Goal: Transaction & Acquisition: Purchase product/service

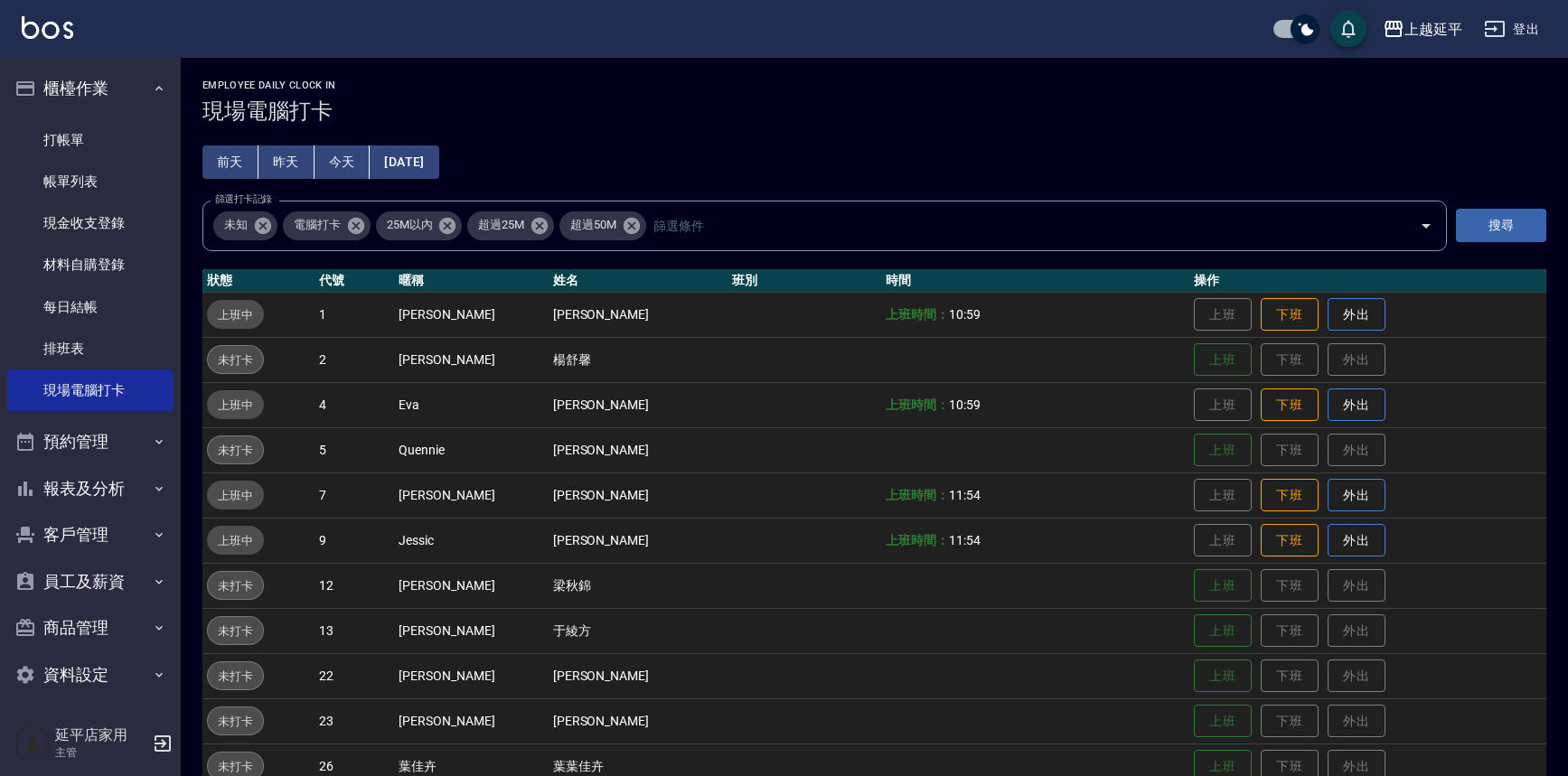
scroll to position [306, 0]
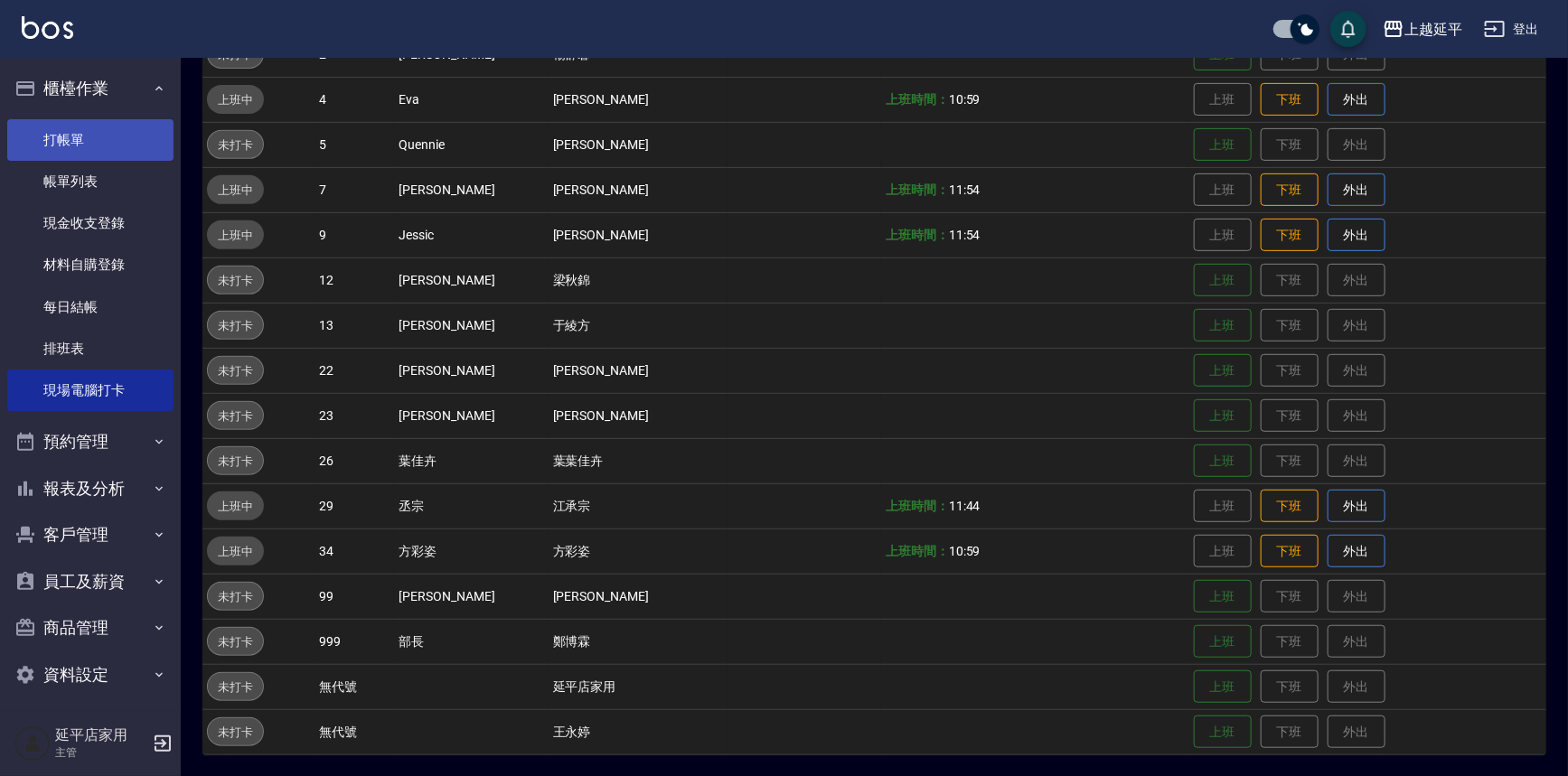
click at [72, 135] on link "打帳單" at bounding box center [90, 140] width 166 height 41
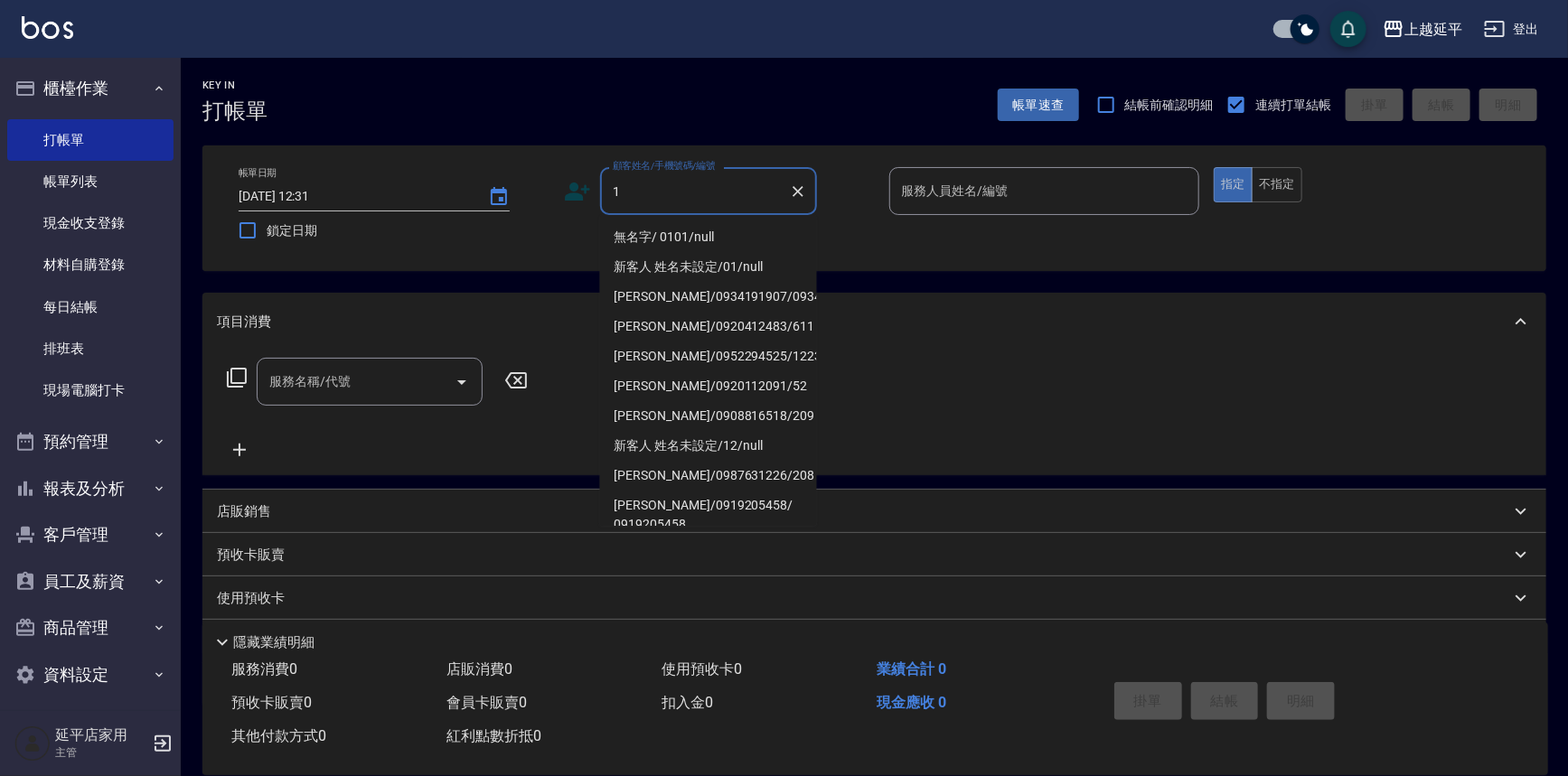
click at [635, 236] on li "無名字/ 0101/null" at bounding box center [708, 237] width 217 height 30
type input "無名字/ 0101/null"
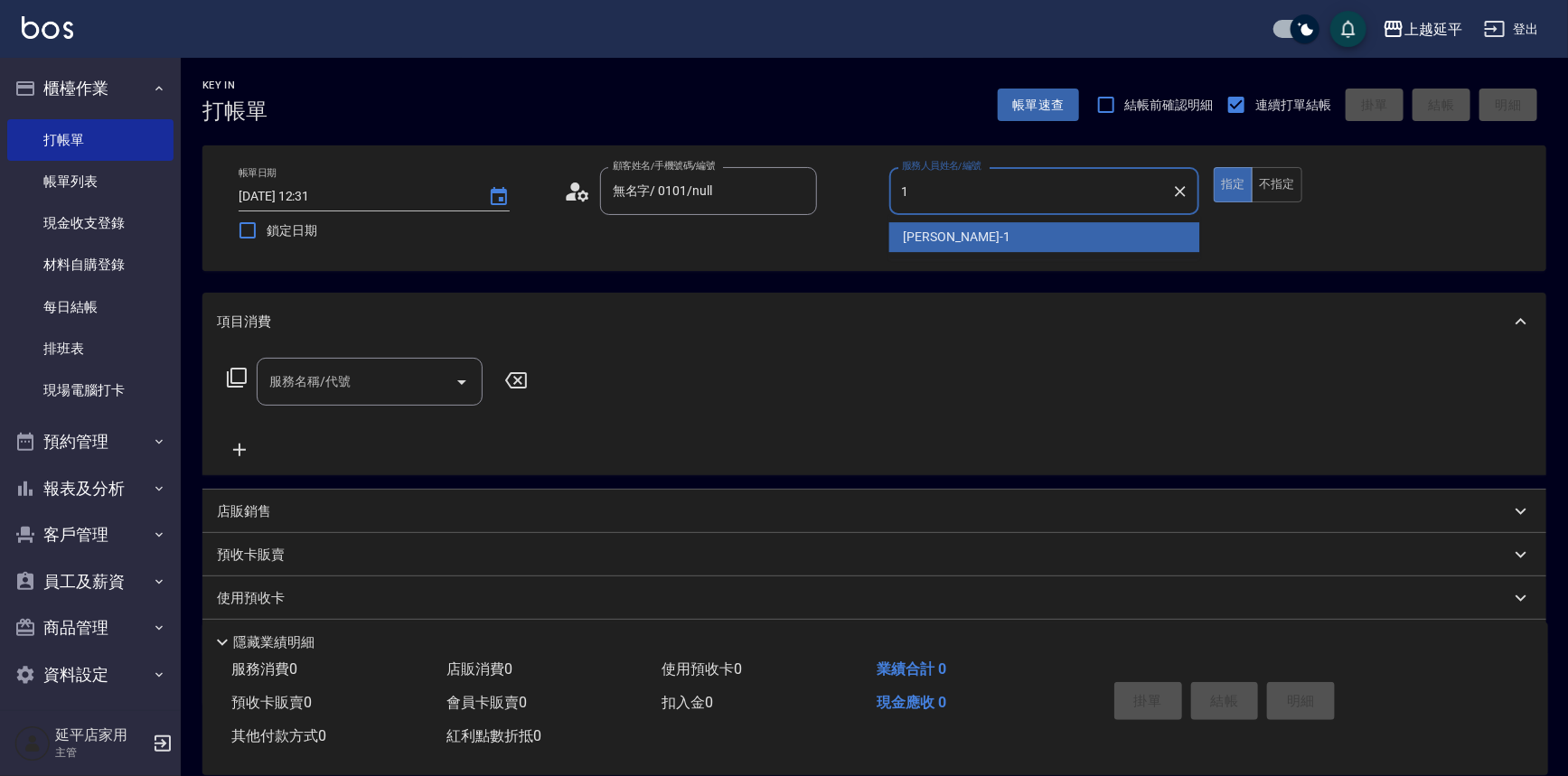
click at [931, 231] on span "[PERSON_NAME]-1" at bounding box center [957, 237] width 106 height 19
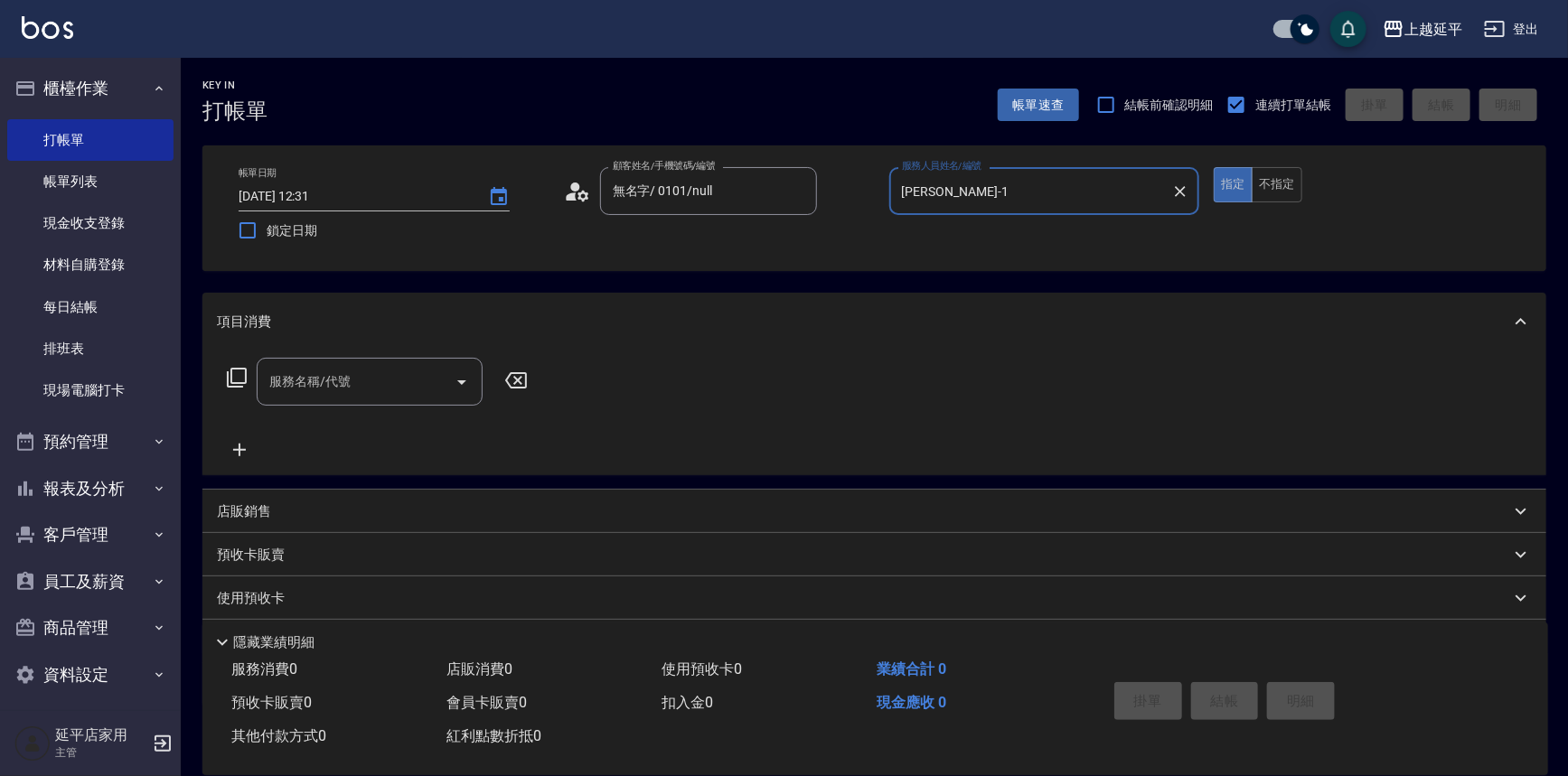
click at [459, 375] on icon "Open" at bounding box center [461, 382] width 22 height 22
type input "[PERSON_NAME]-1"
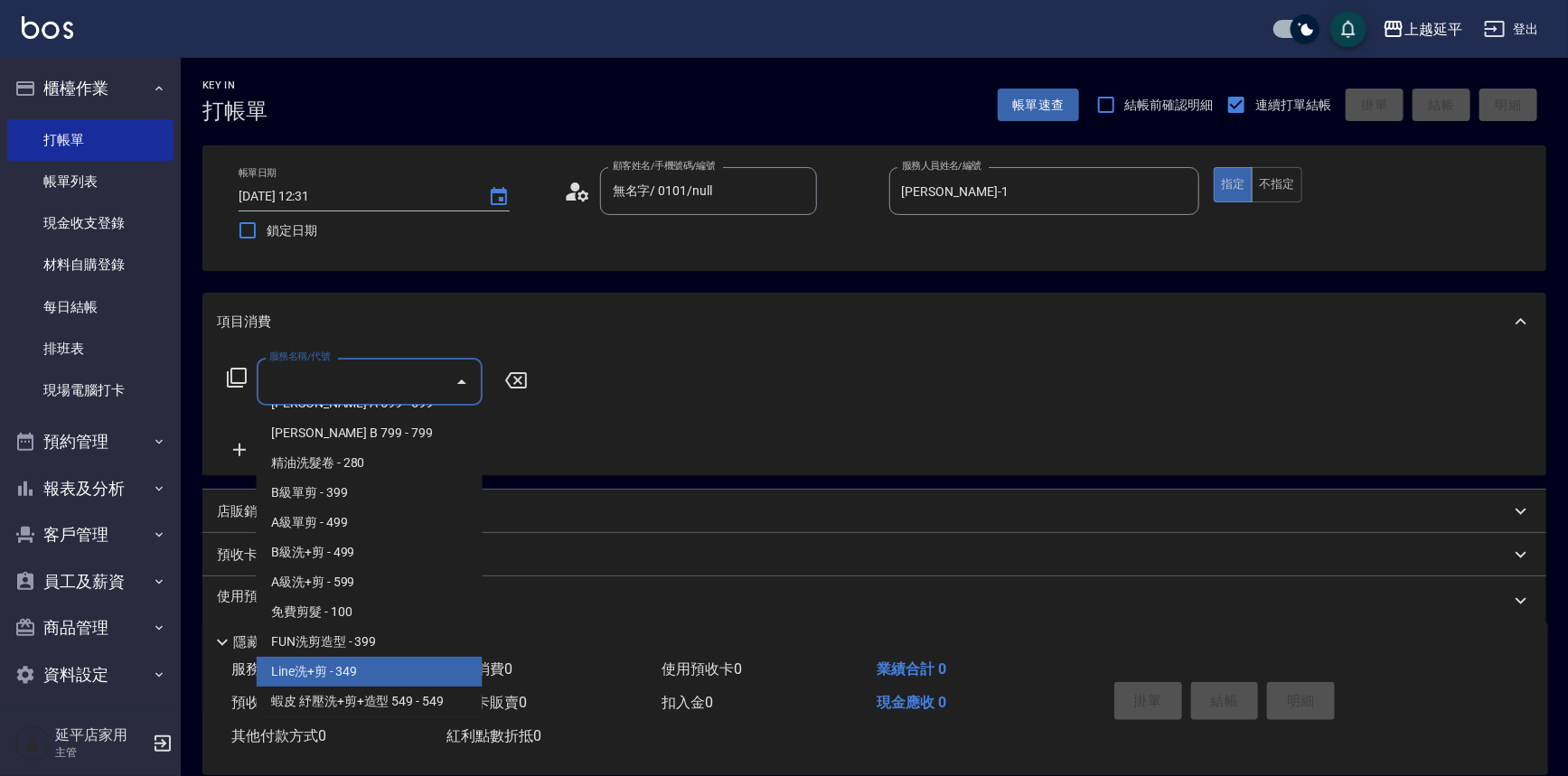
scroll to position [493, 0]
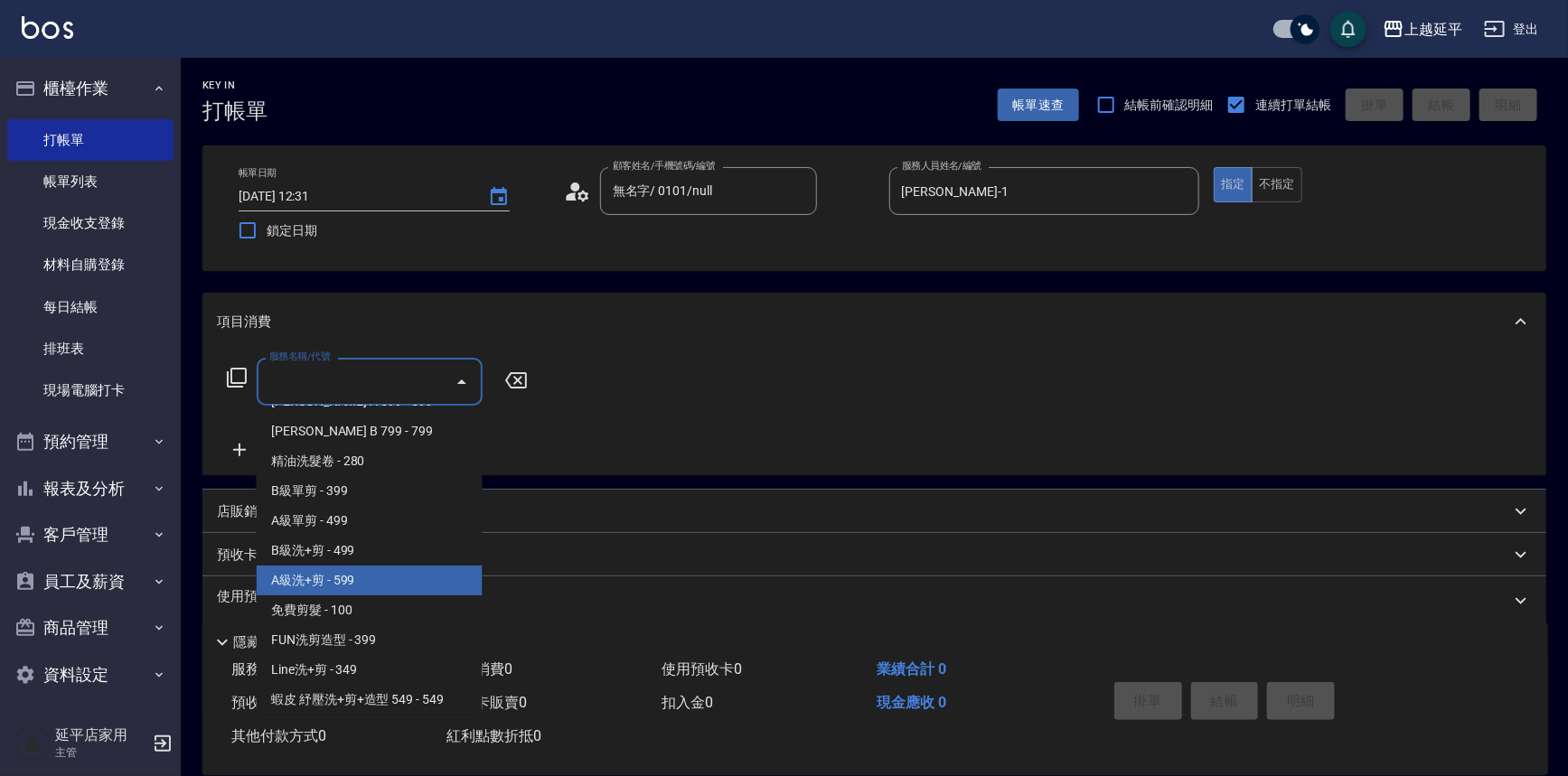
click at [349, 569] on span "A級洗+剪 - 599" at bounding box center [370, 581] width 226 height 30
type input "A級洗+剪(204)"
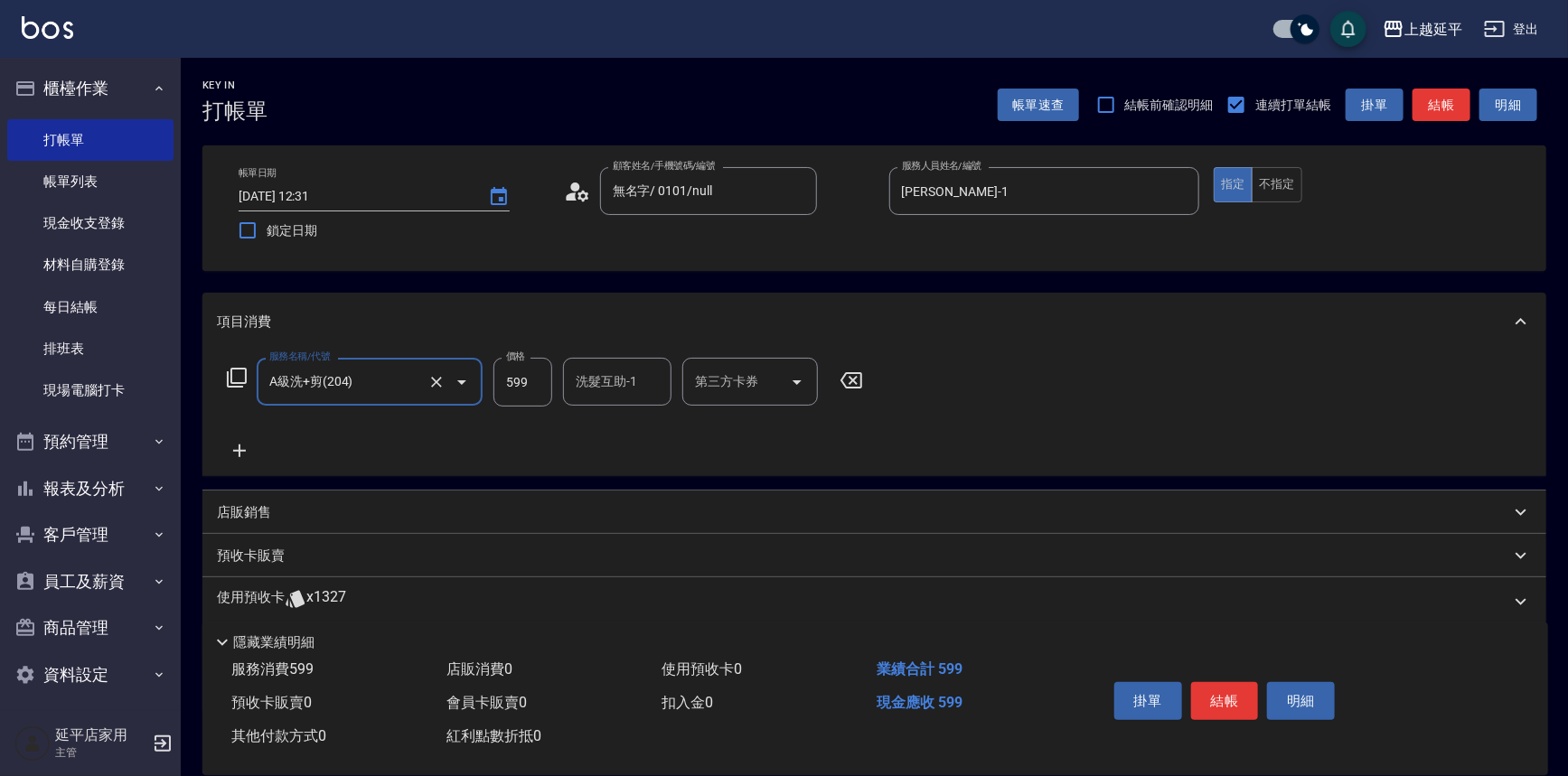
click at [533, 371] on input "599" at bounding box center [523, 383] width 58 height 49
type input "49934"
click at [610, 373] on div "洗髮互助-1 洗髮互助-1" at bounding box center [617, 382] width 108 height 48
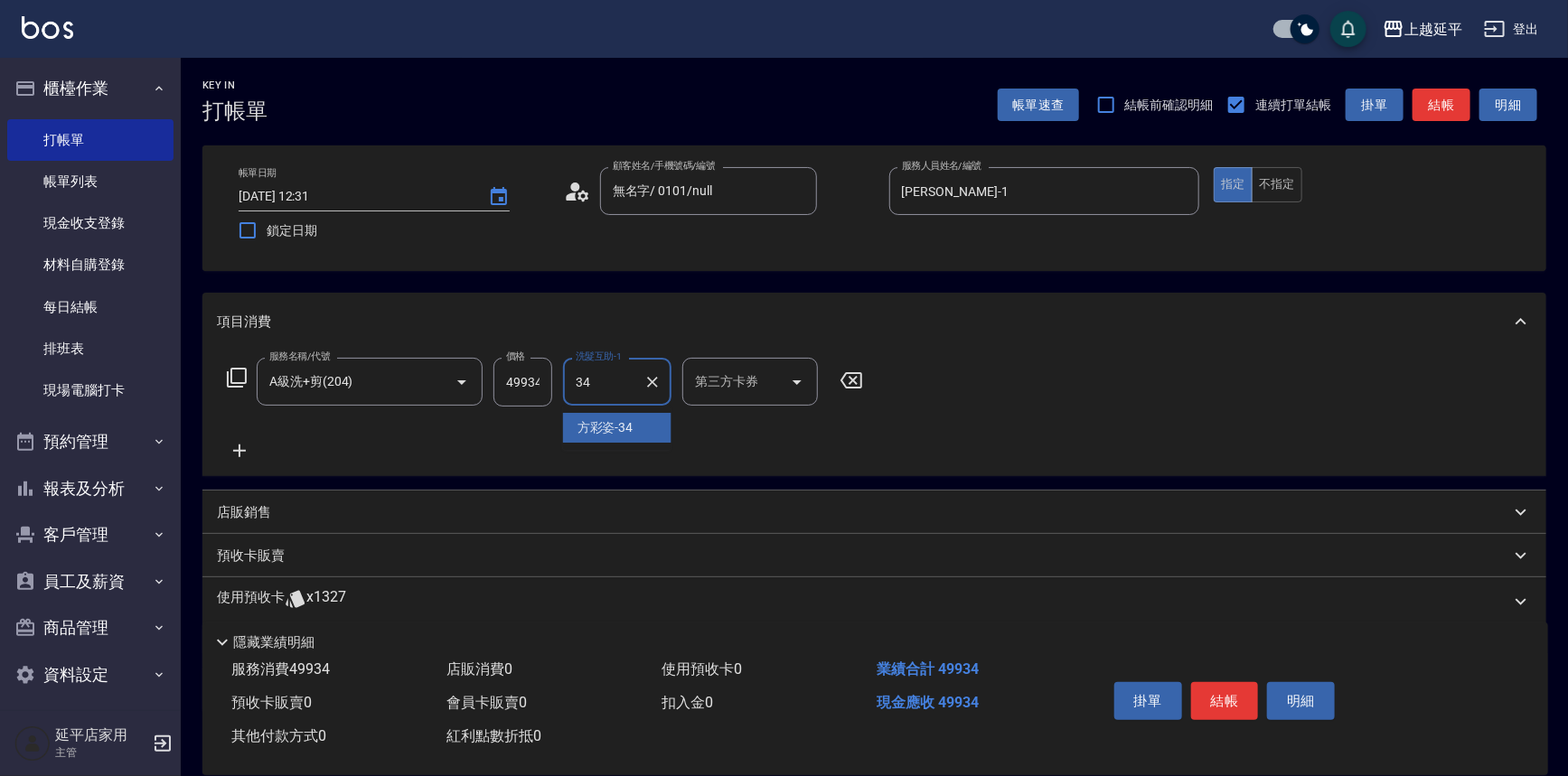
type input "34"
click at [542, 380] on input "49934" at bounding box center [523, 383] width 58 height 49
type input "499"
click at [1202, 696] on button "結帳" at bounding box center [1225, 701] width 68 height 38
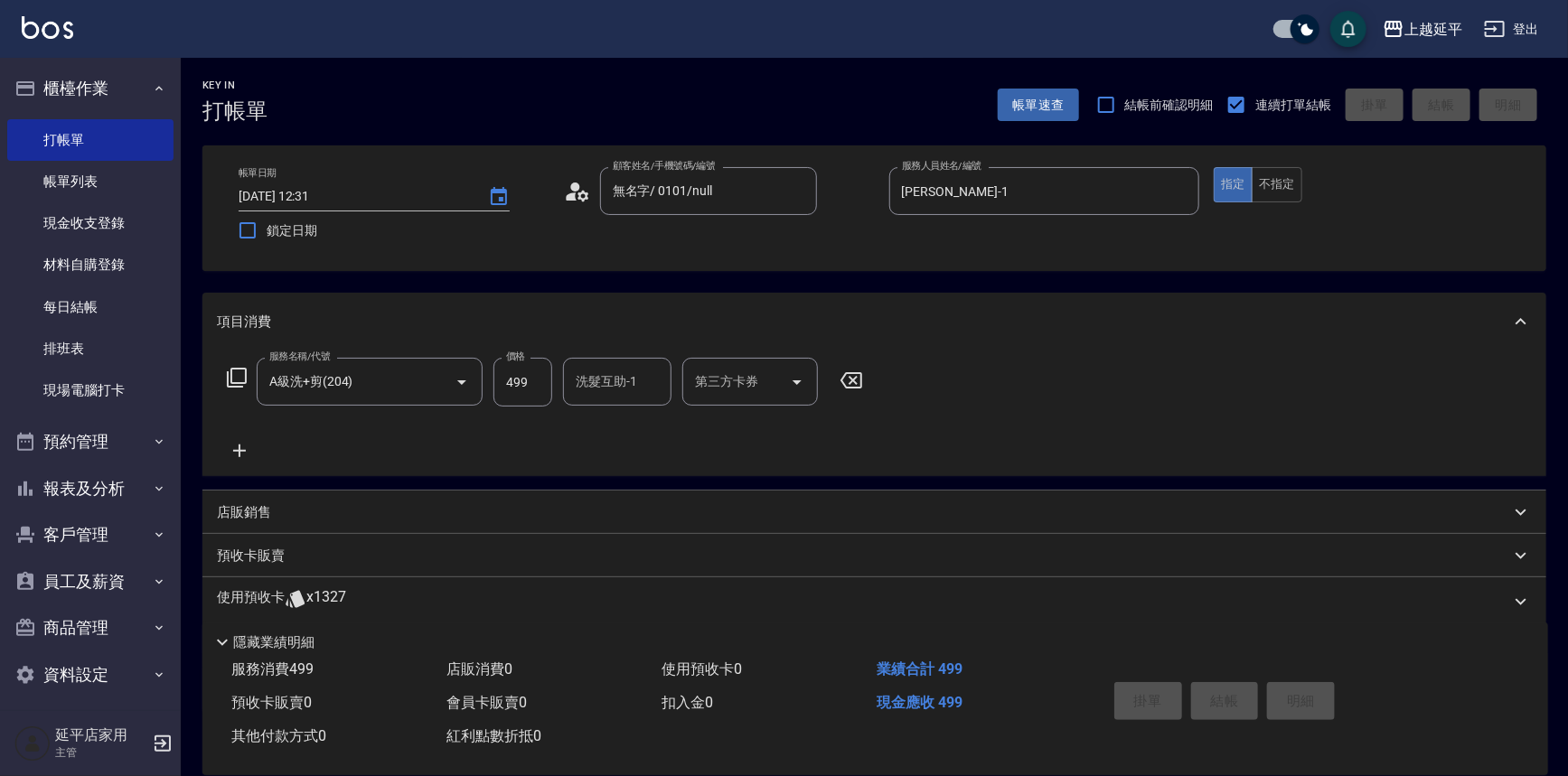
type input "[DATE] 12:32"
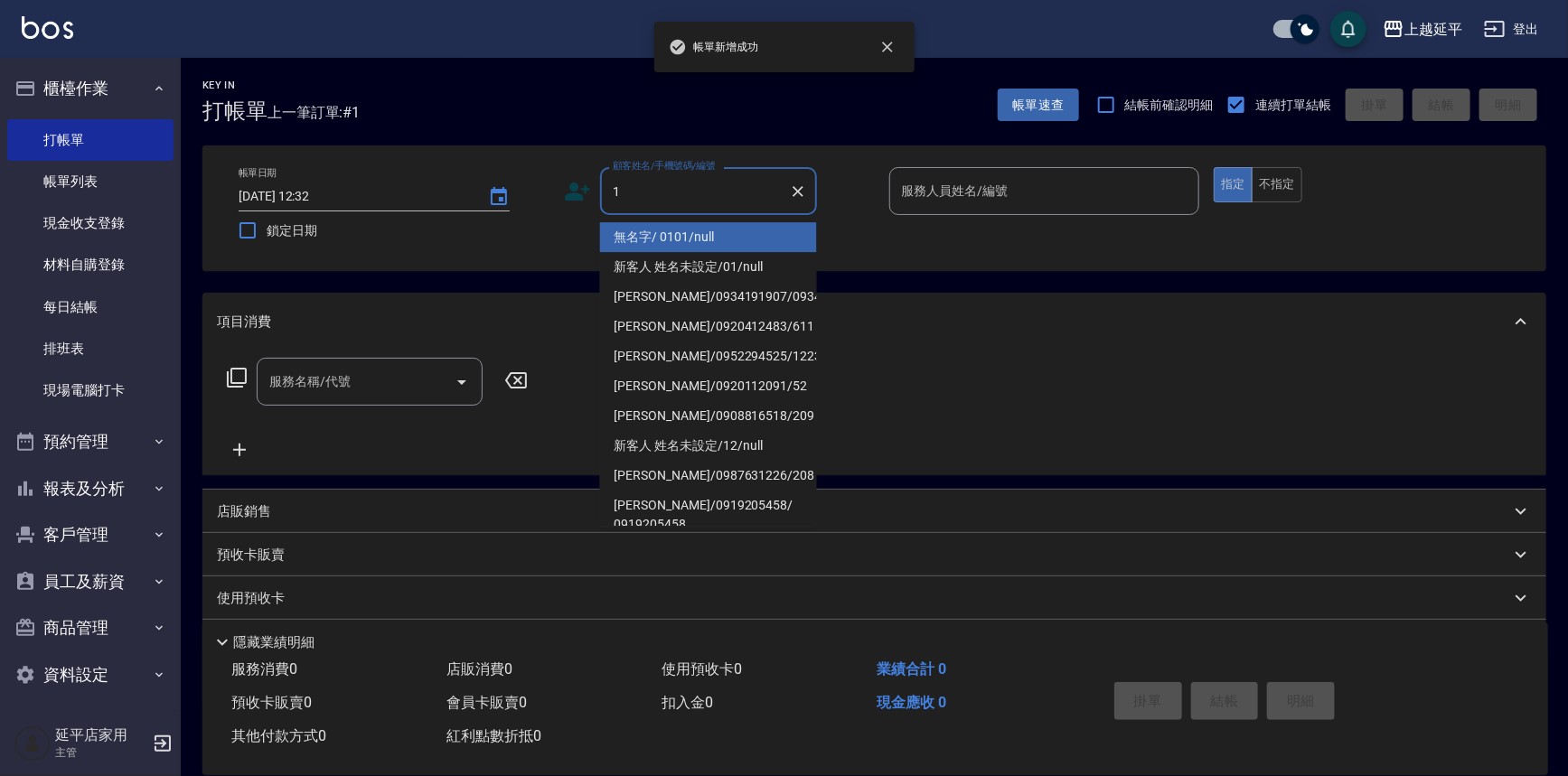
click at [685, 238] on li "無名字/ 0101/null" at bounding box center [708, 237] width 217 height 30
type input "無名字/ 0101/null"
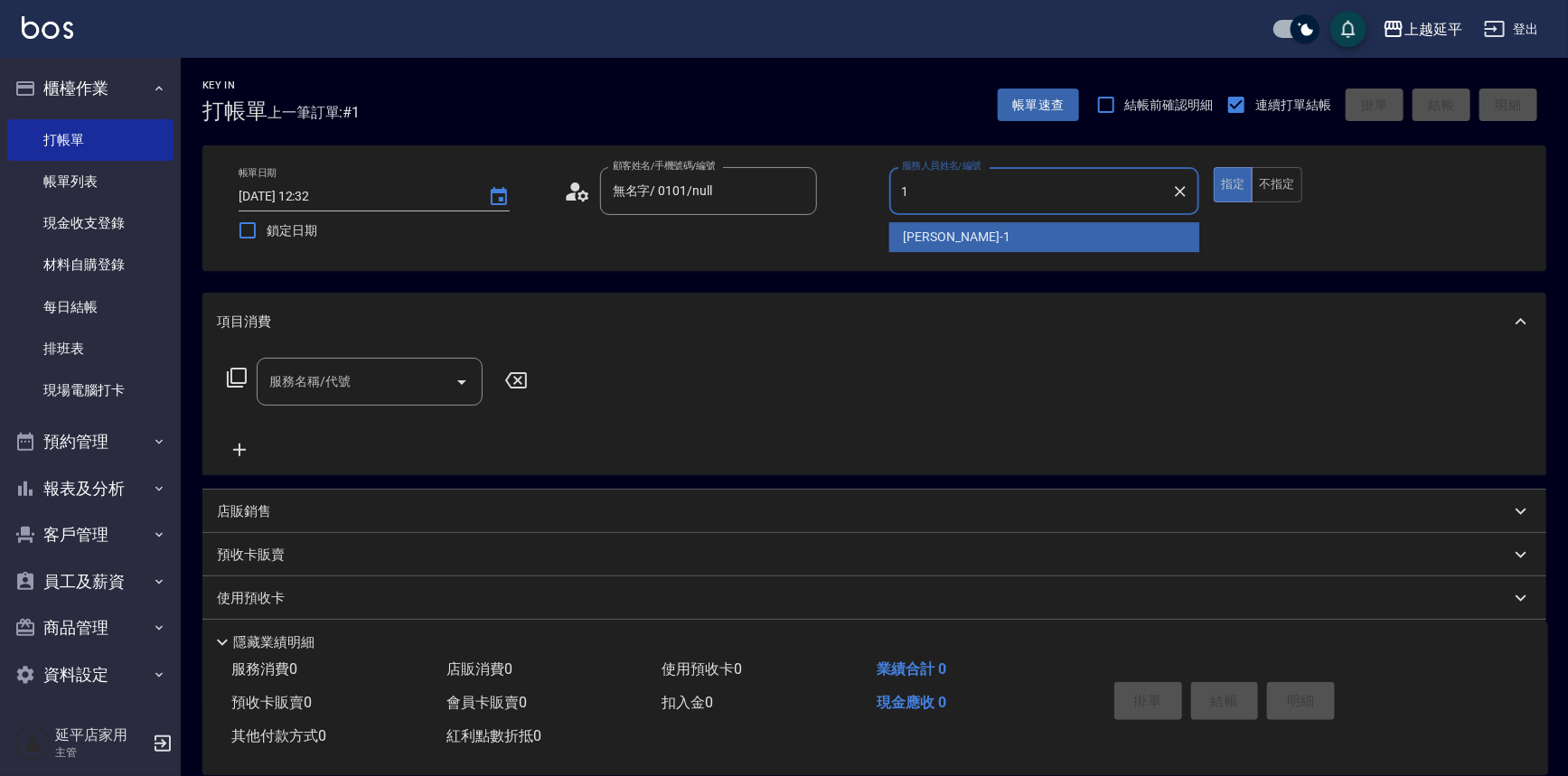
click at [943, 233] on span "[PERSON_NAME]-1" at bounding box center [957, 237] width 106 height 19
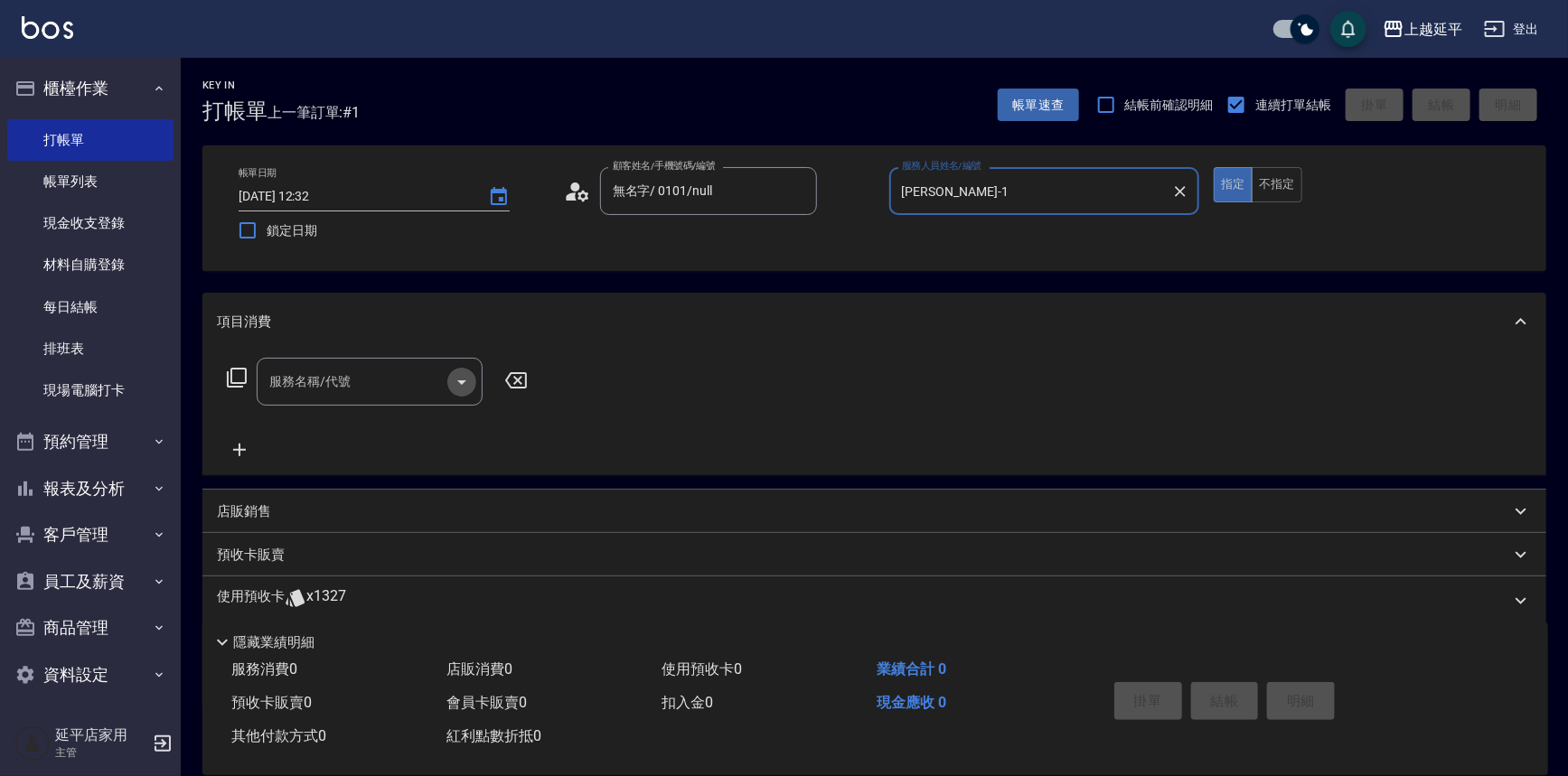
click at [466, 374] on icon "Open" at bounding box center [461, 382] width 22 height 22
type input "[PERSON_NAME]-1"
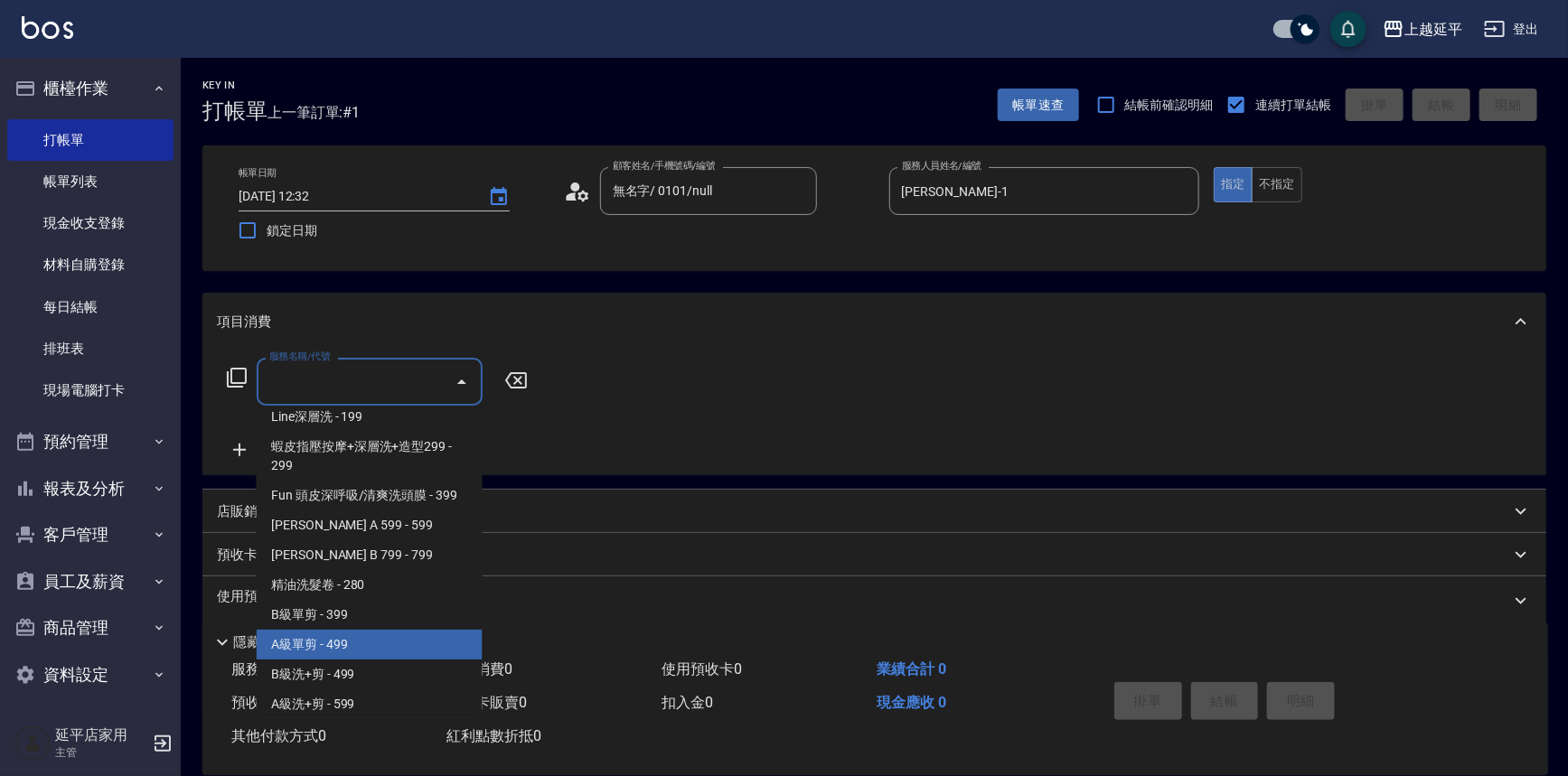
scroll to position [410, 0]
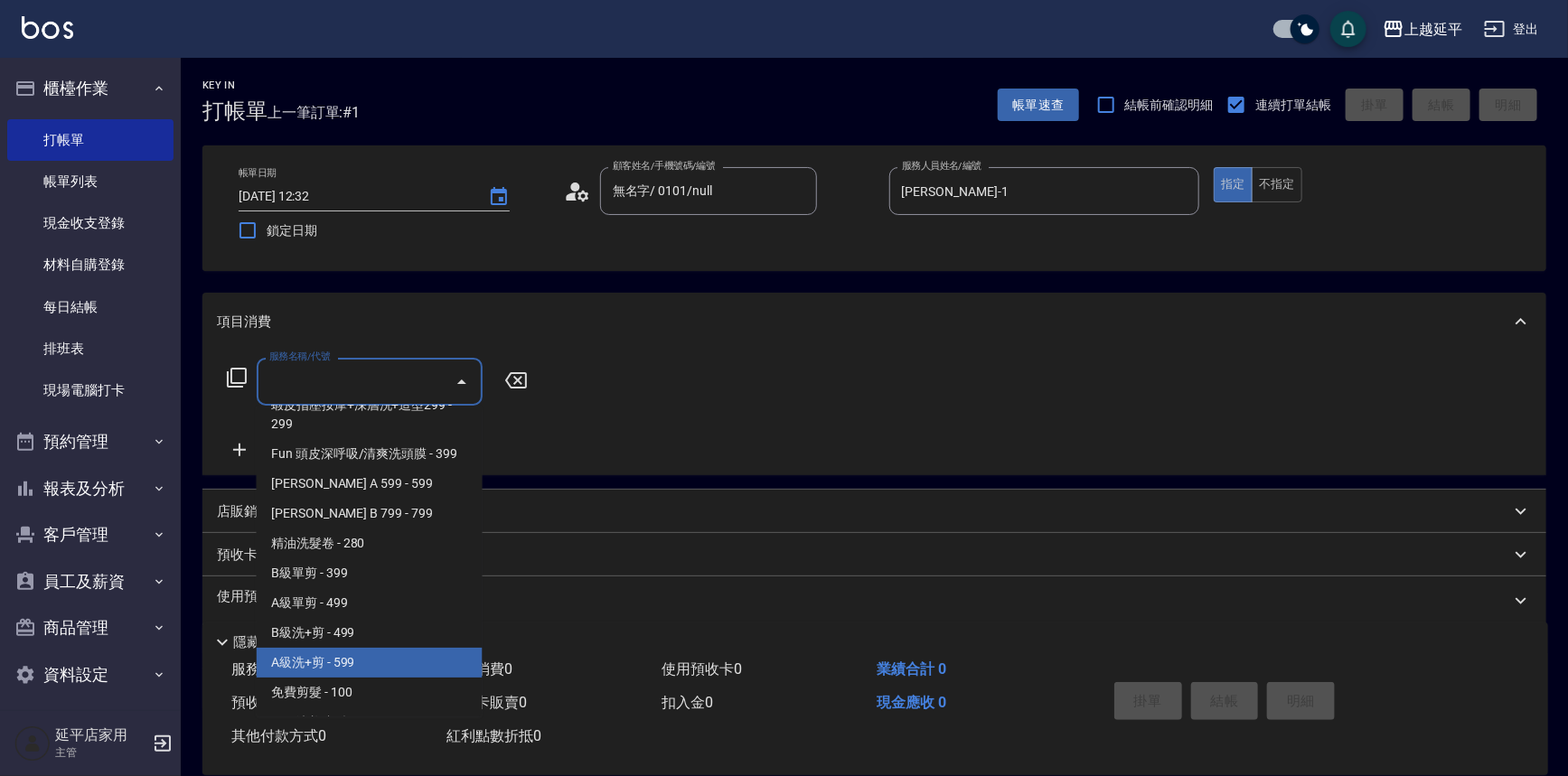
click at [370, 668] on span "A級洗+剪 - 599" at bounding box center [370, 663] width 226 height 30
type input "A級洗+剪(204)"
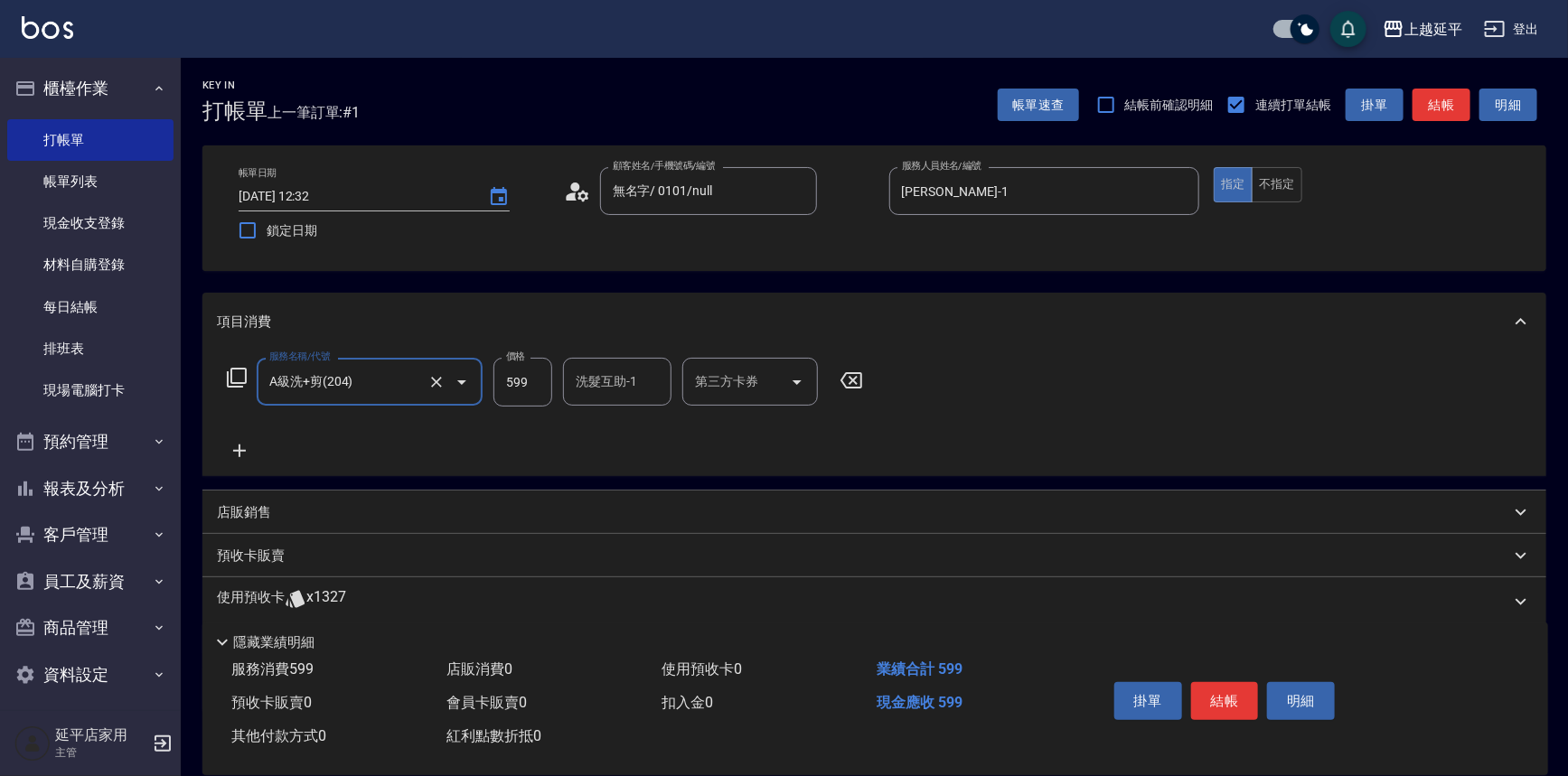
click at [530, 371] on input "599" at bounding box center [523, 383] width 58 height 49
type input "499"
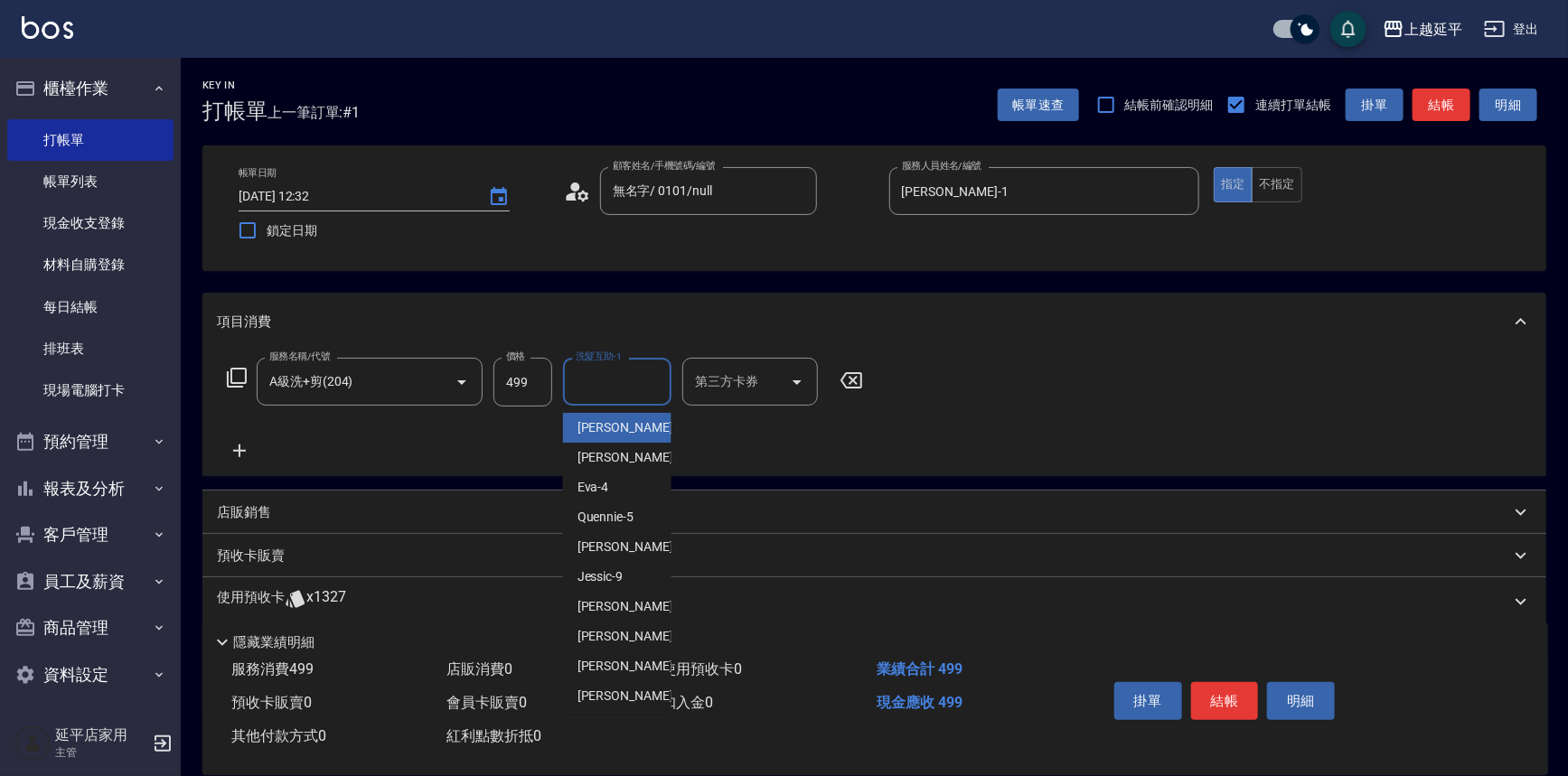
click at [596, 386] on input "洗髮互助-1" at bounding box center [617, 382] width 92 height 32
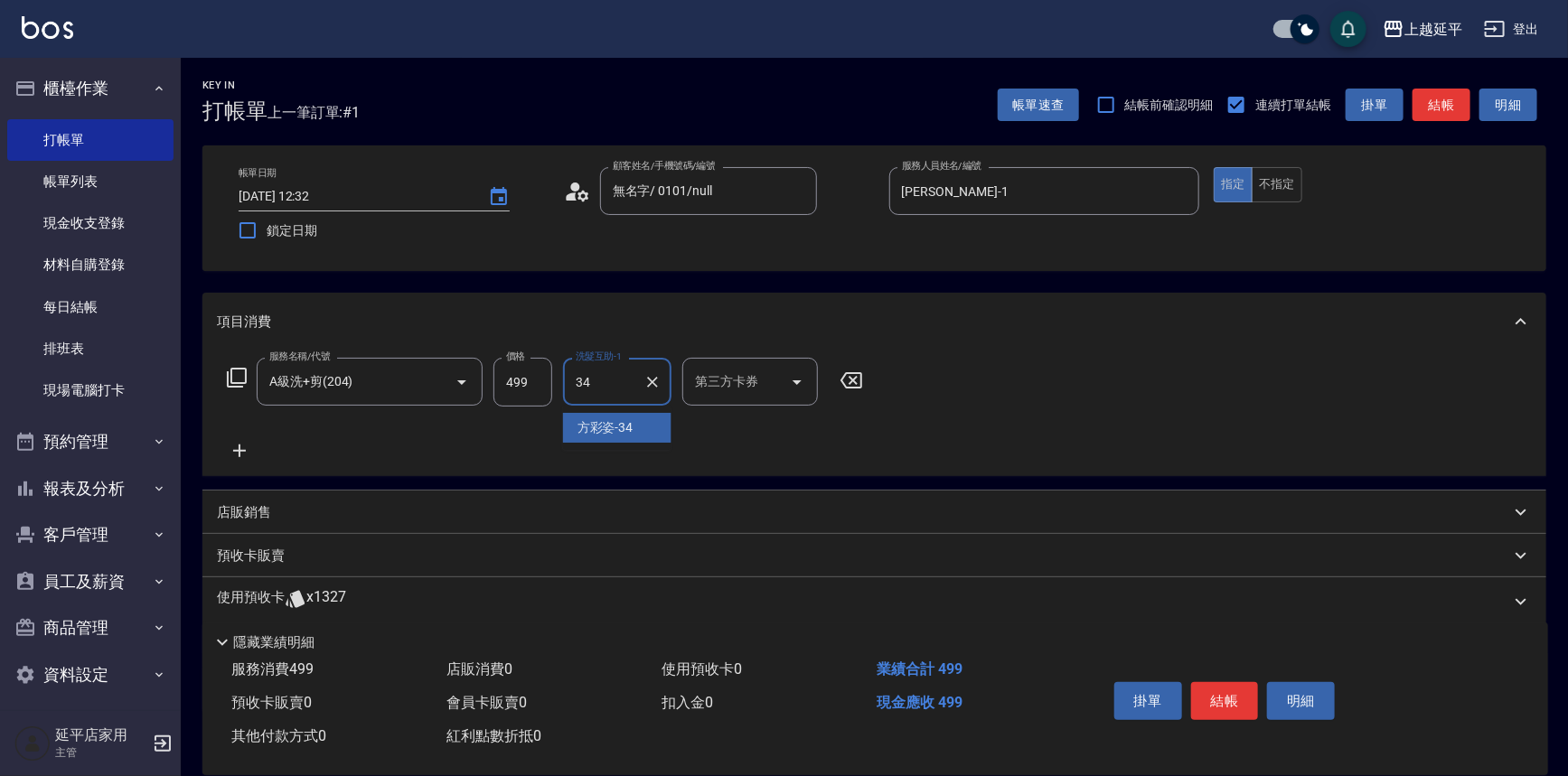
click at [603, 432] on span "[PERSON_NAME]-34" at bounding box center [606, 428] width 56 height 19
type input "[PERSON_NAME]-34"
click at [1202, 689] on button "結帳" at bounding box center [1225, 701] width 68 height 38
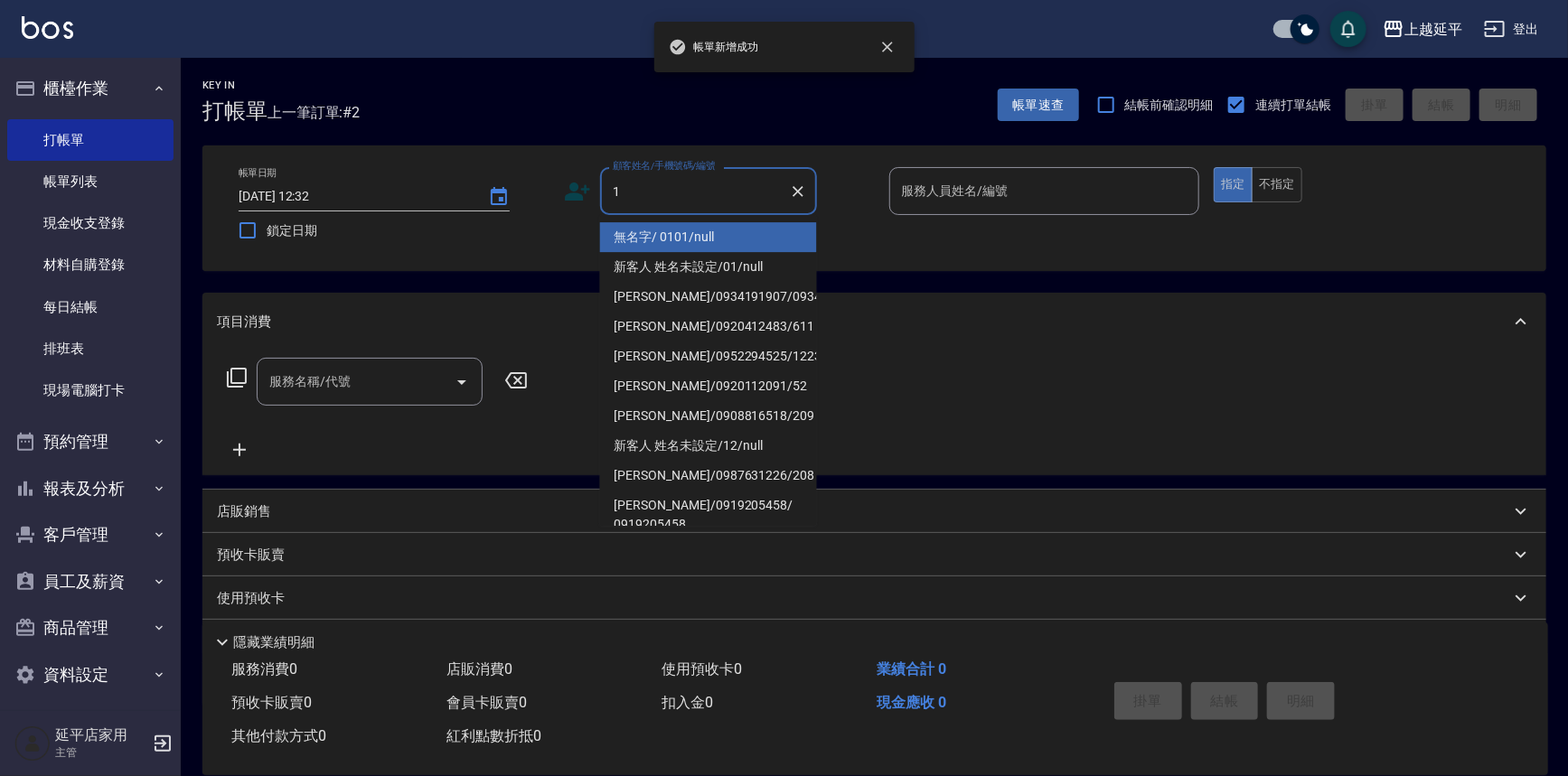
click at [638, 233] on li "無名字/ 0101/null" at bounding box center [708, 237] width 217 height 30
type input "無名字/ 0101/null"
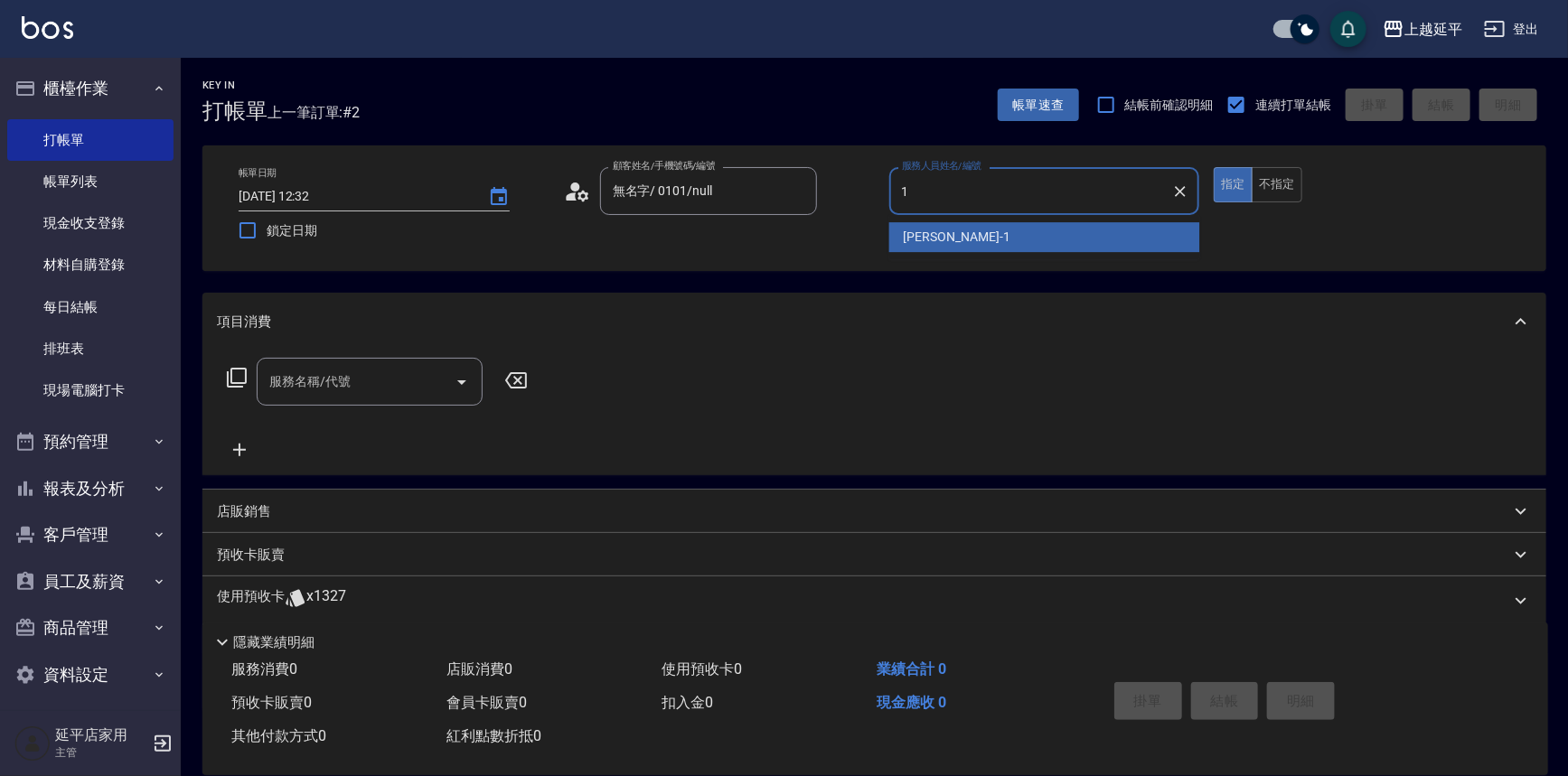
click at [953, 235] on div "[PERSON_NAME]-1" at bounding box center [1044, 237] width 311 height 30
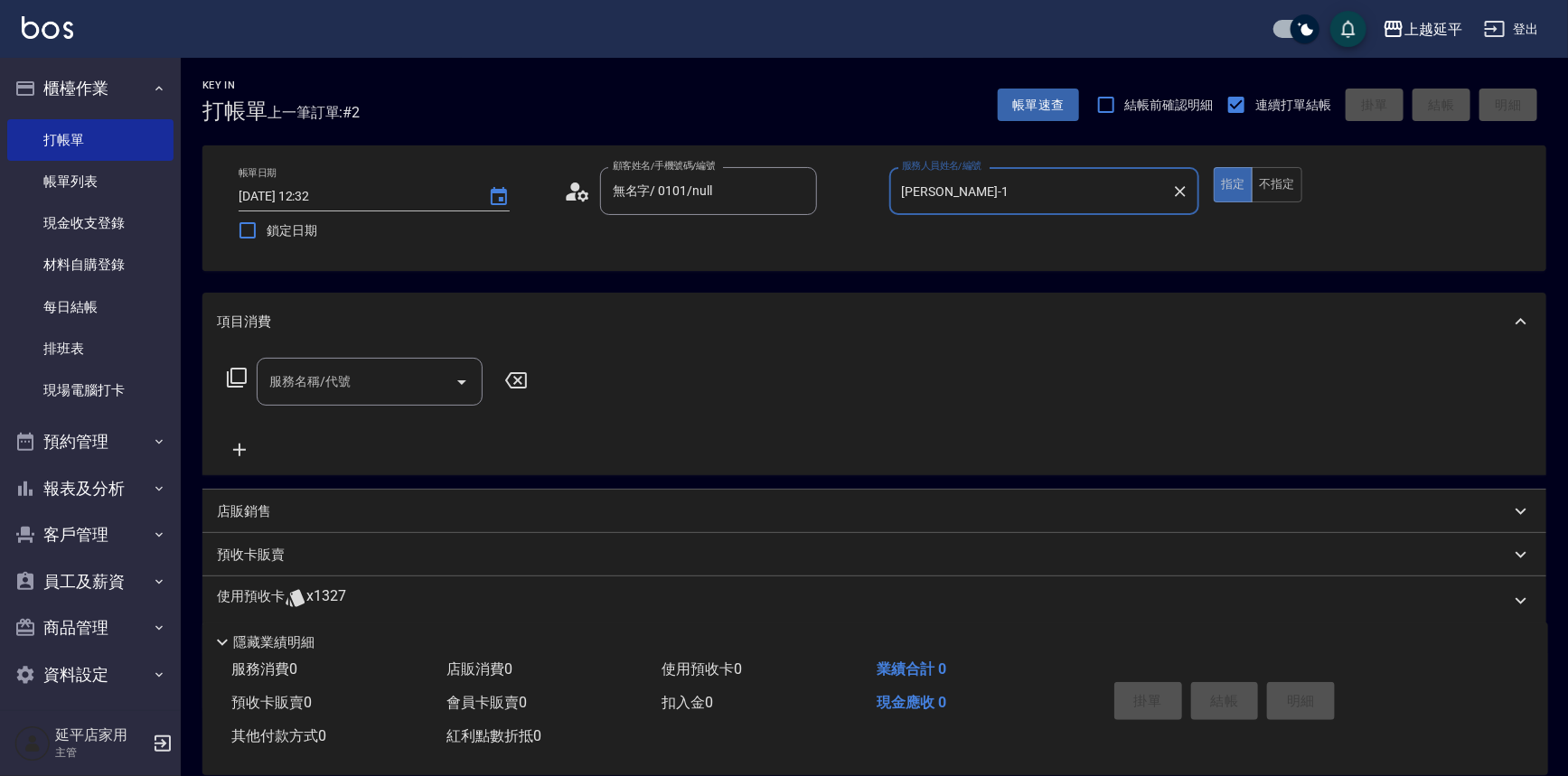
type input "[PERSON_NAME]-1"
click at [243, 370] on icon at bounding box center [236, 377] width 22 height 22
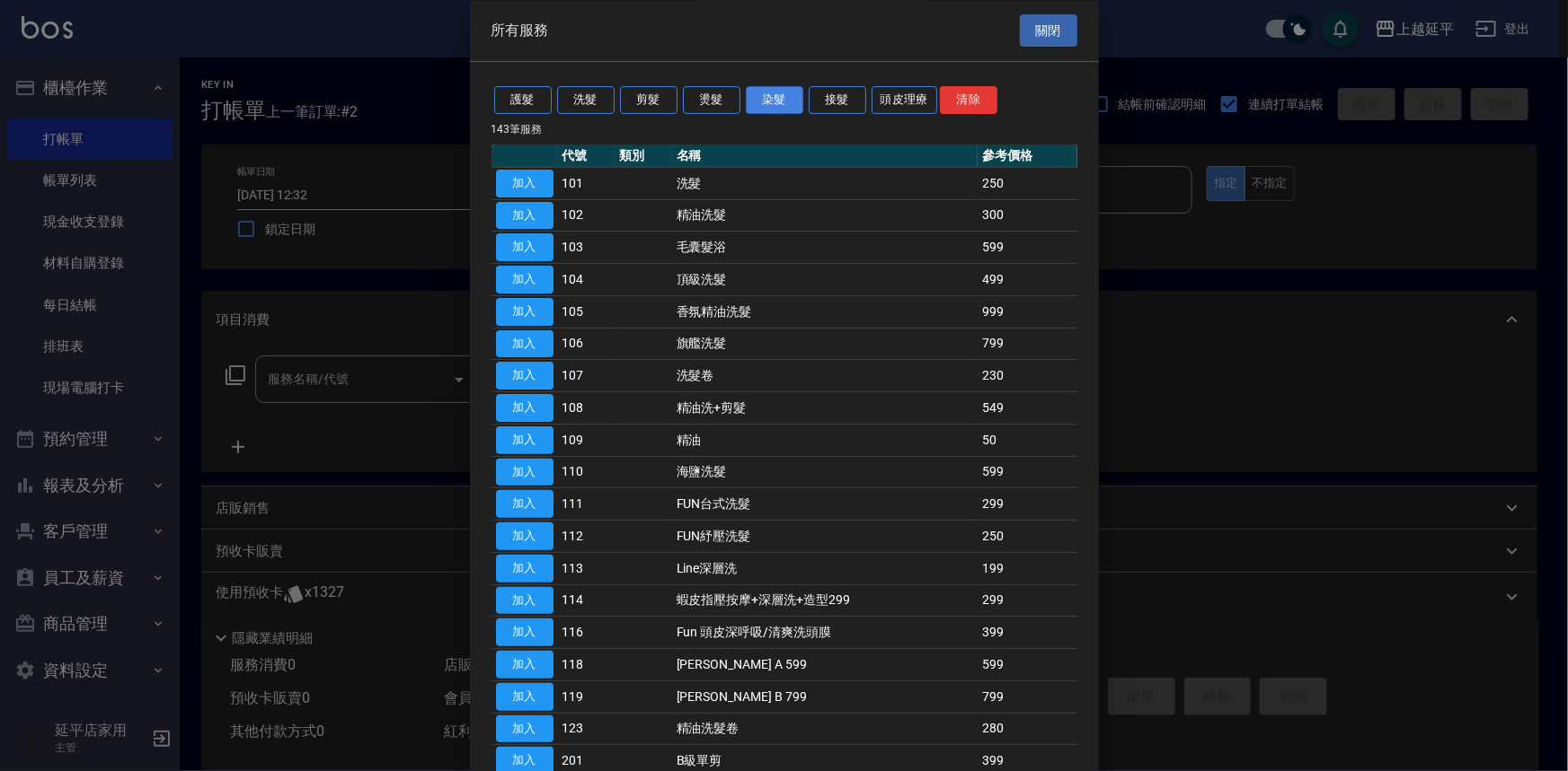
click at [768, 91] on button "染髮" at bounding box center [774, 101] width 57 height 28
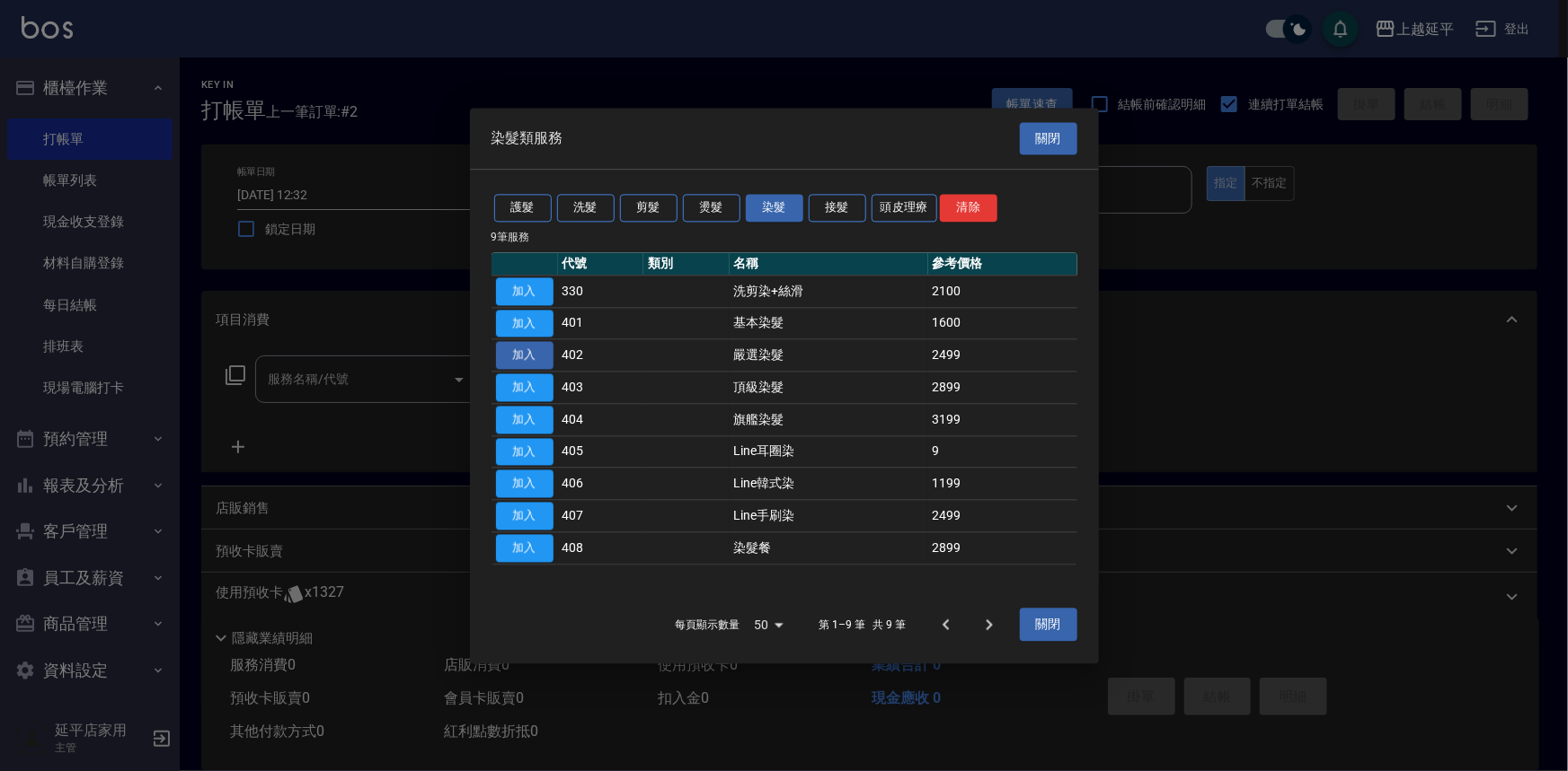
click at [534, 356] on button "加入" at bounding box center [524, 356] width 57 height 28
type input "嚴選染髮(402)"
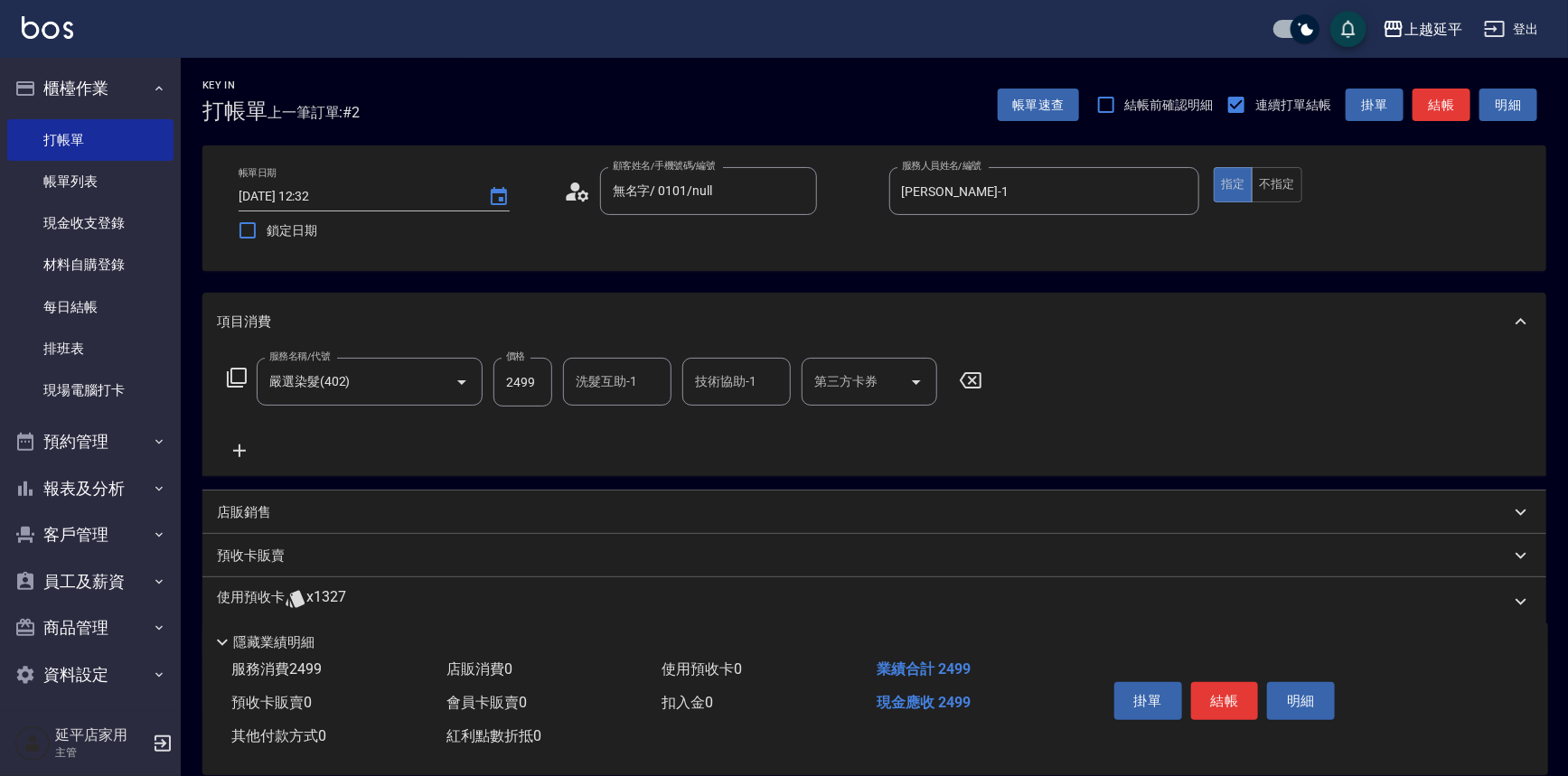
click at [629, 383] on input "洗髮互助-1" at bounding box center [617, 382] width 92 height 32
click at [606, 424] on span "丞宗 -29" at bounding box center [599, 428] width 43 height 19
type input "丞宗-29"
click at [703, 389] on input "技術協助-1" at bounding box center [736, 382] width 92 height 32
click at [691, 424] on div "丞宗 -29" at bounding box center [736, 428] width 108 height 30
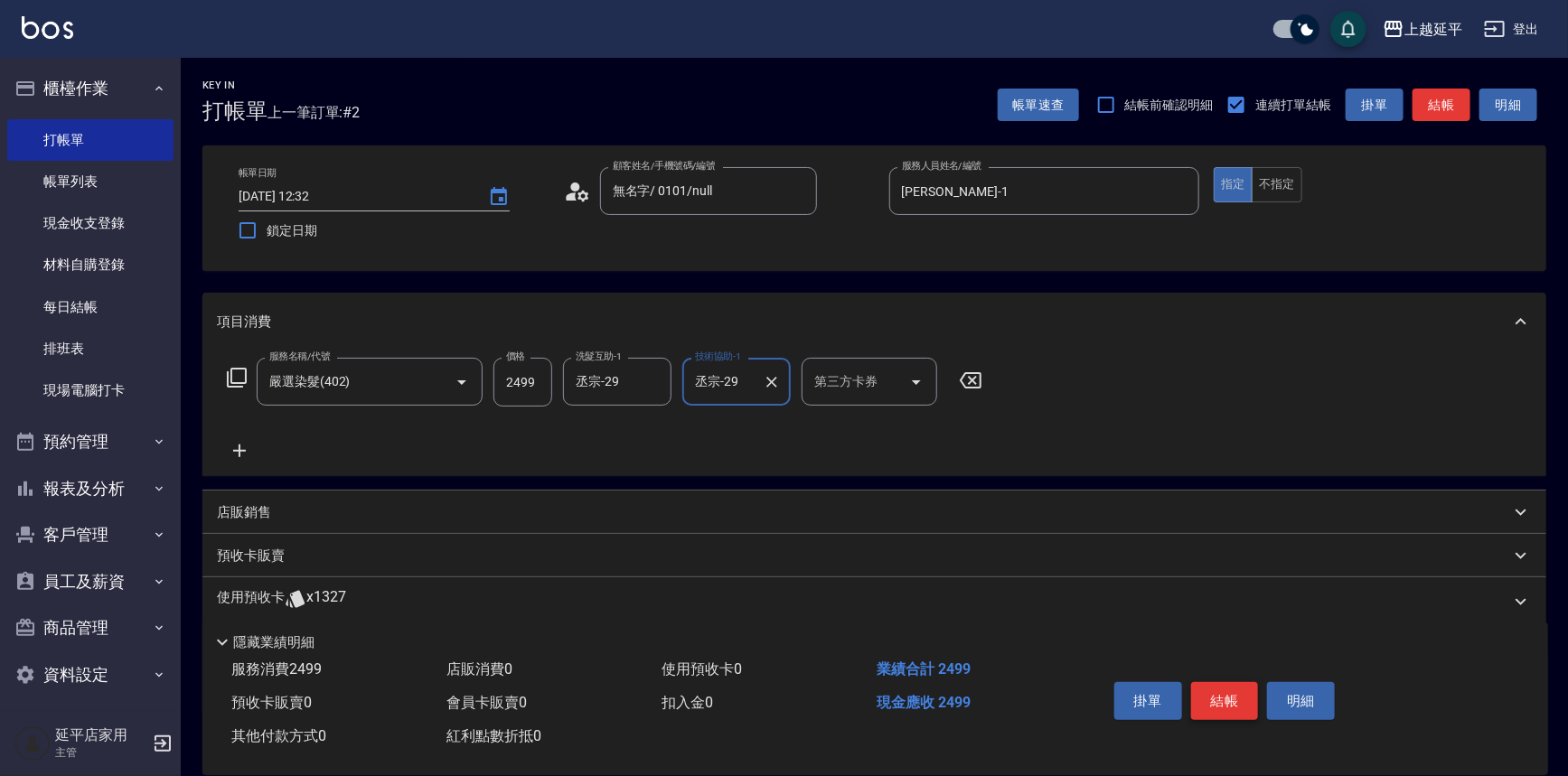
type input "丞宗-29"
click at [1212, 698] on button "結帳" at bounding box center [1225, 701] width 68 height 38
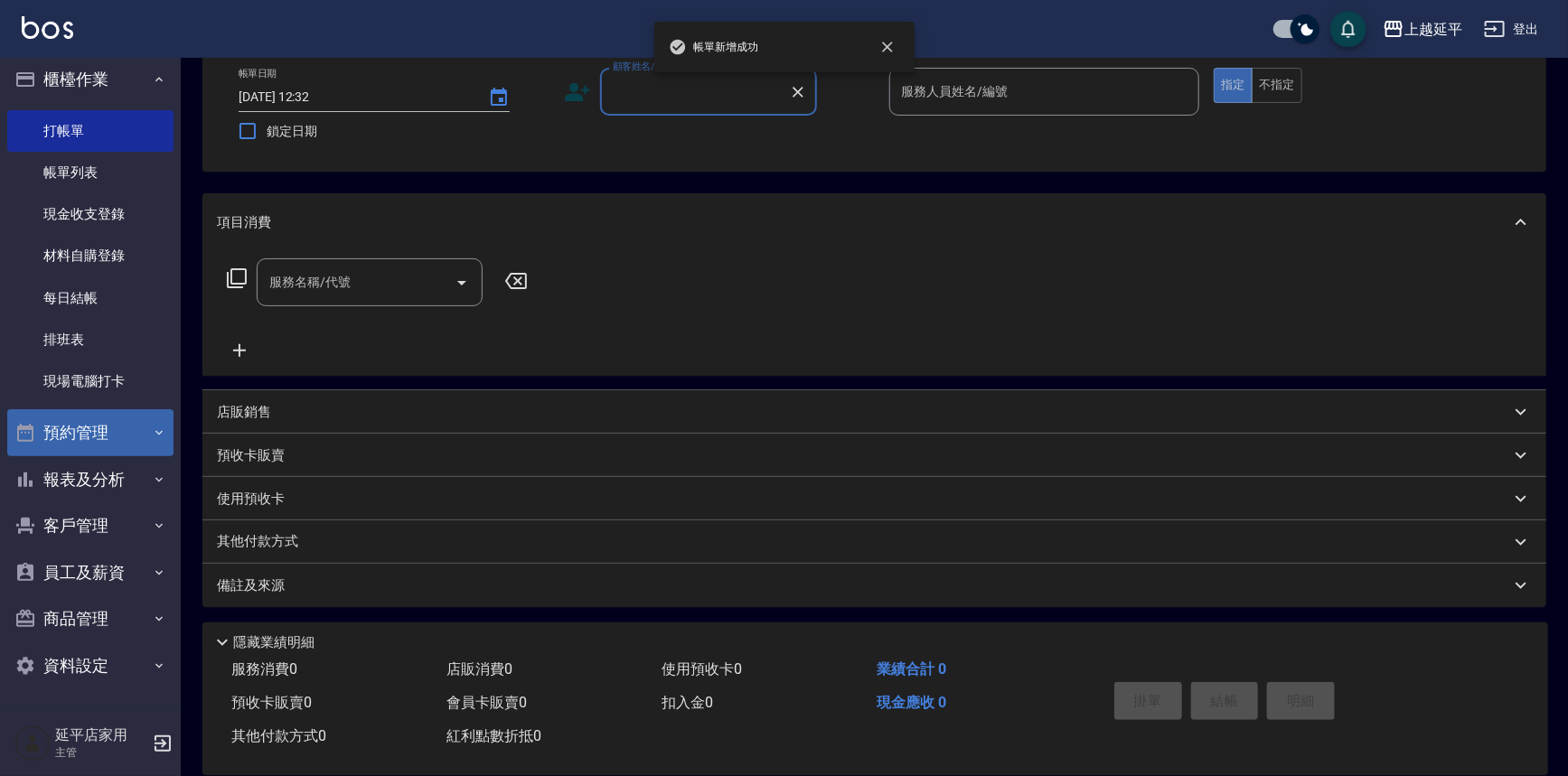
scroll to position [100, 0]
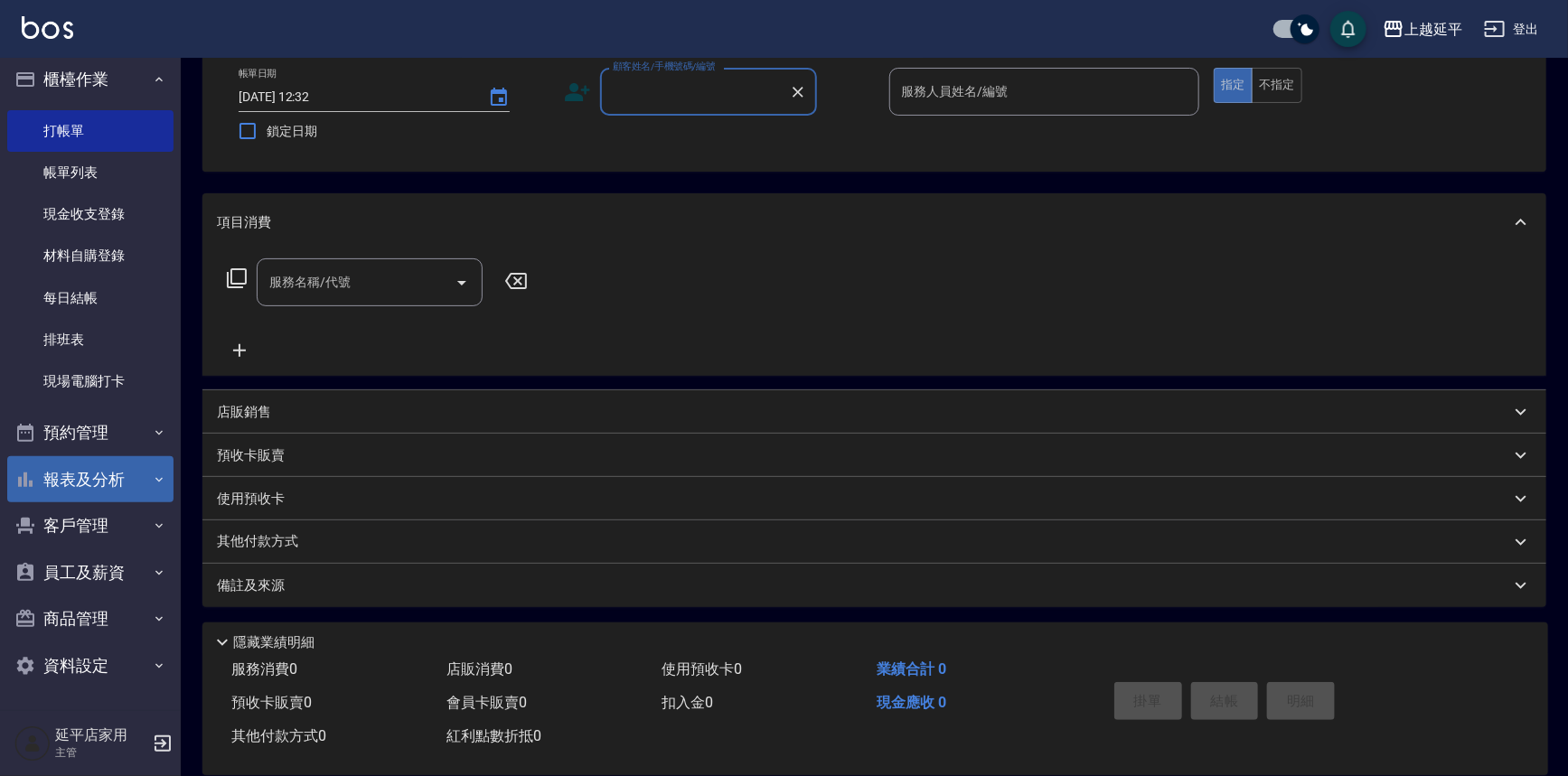
click at [74, 477] on button "報表及分析" at bounding box center [90, 480] width 166 height 47
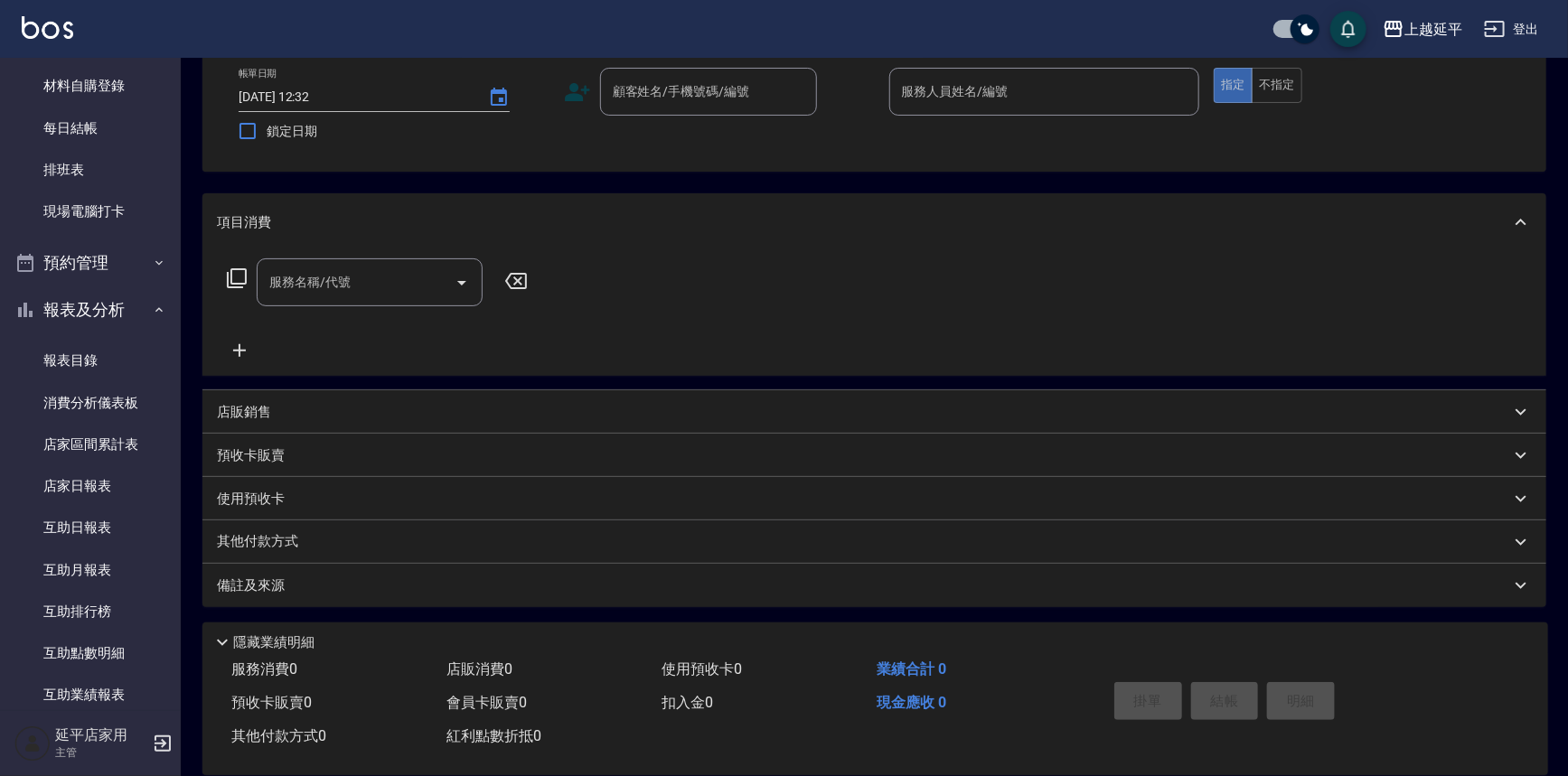
scroll to position [420, 0]
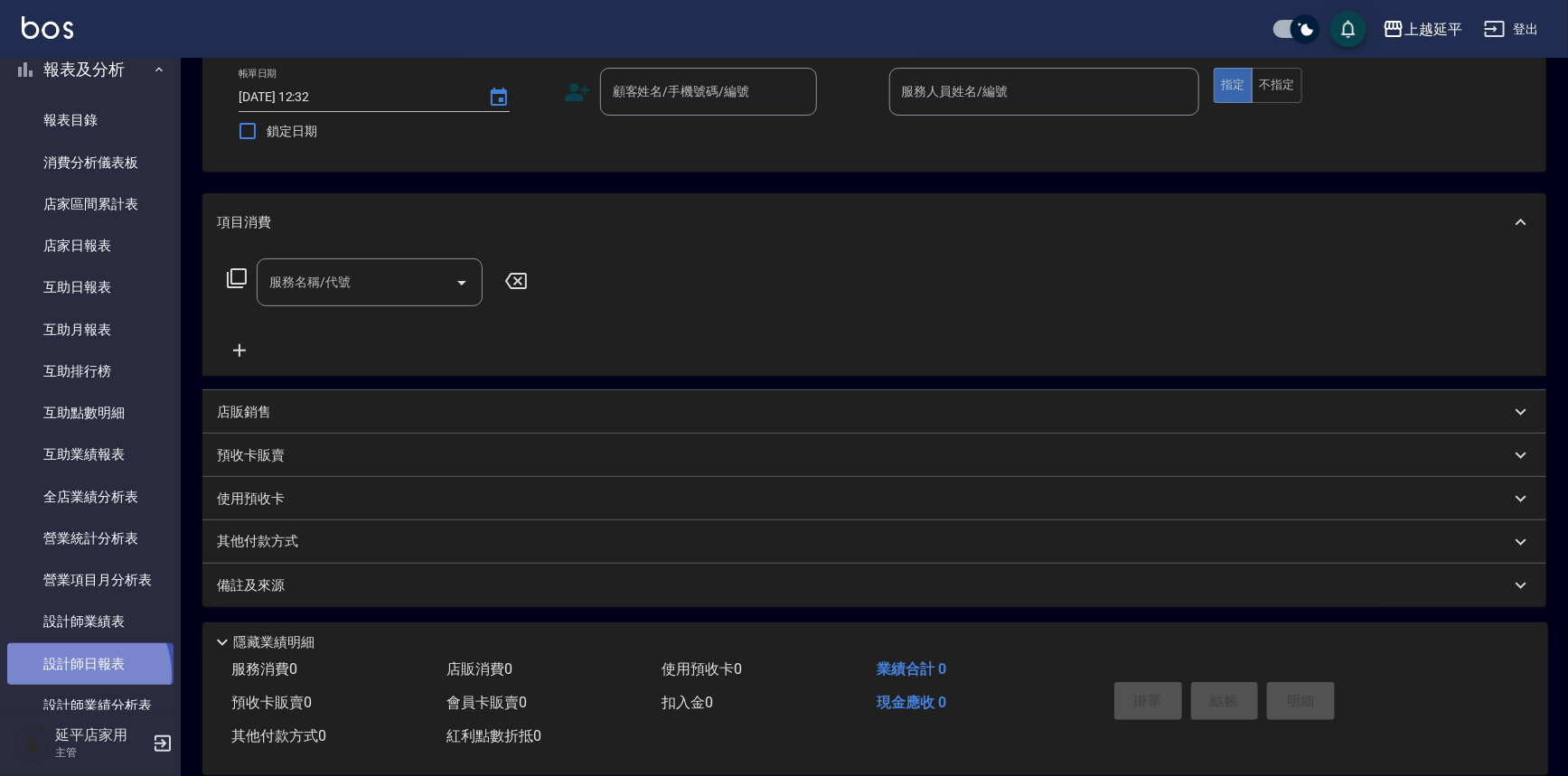
click at [79, 674] on link "設計師日報表" at bounding box center [90, 664] width 166 height 41
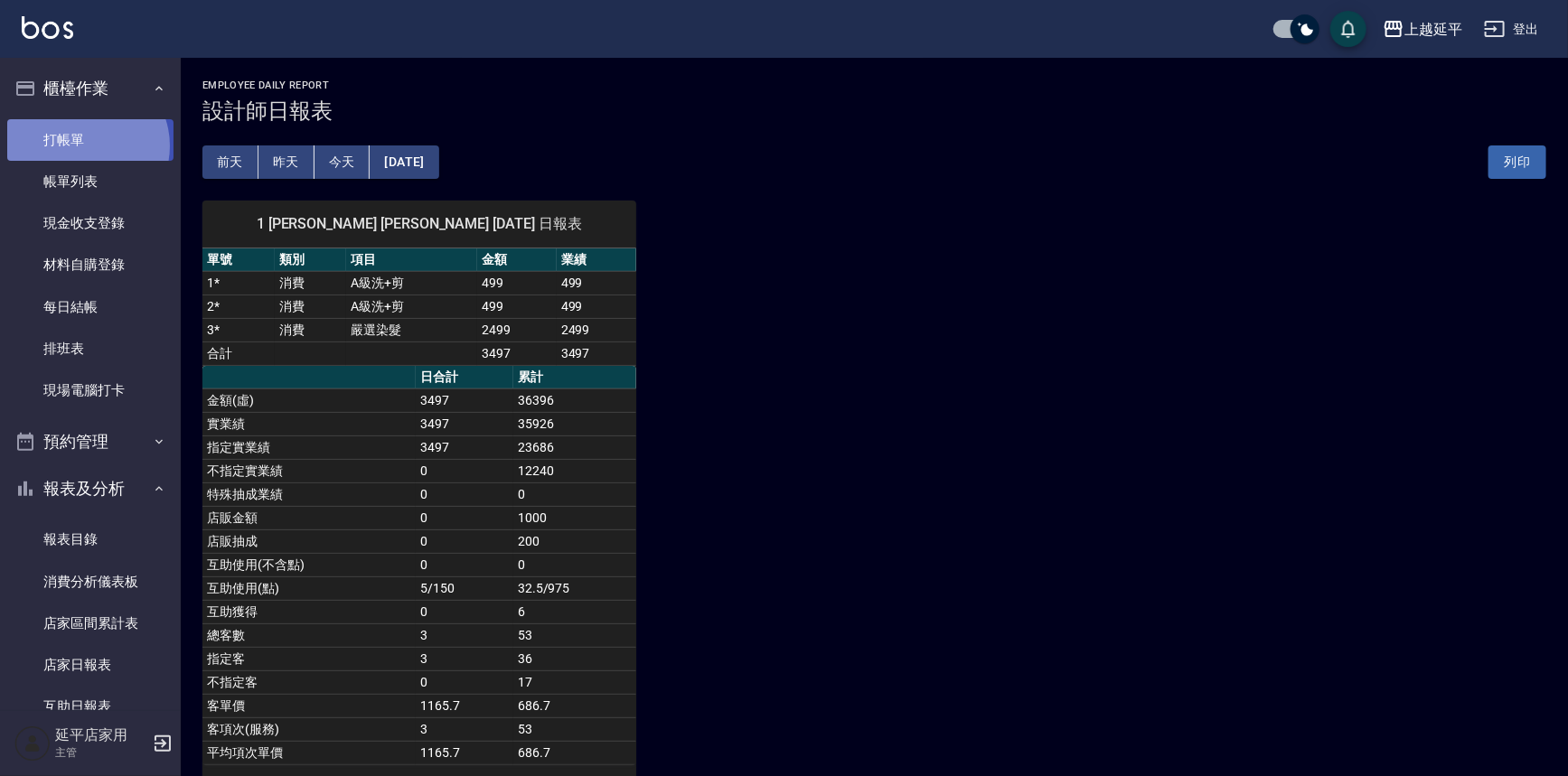
click at [86, 146] on link "打帳單" at bounding box center [90, 140] width 166 height 41
